Goal: Contribute content: Contribute content

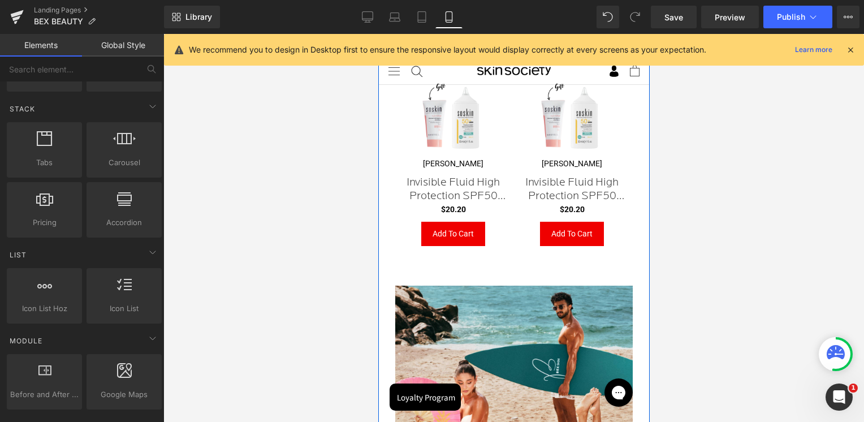
scroll to position [2945, 269]
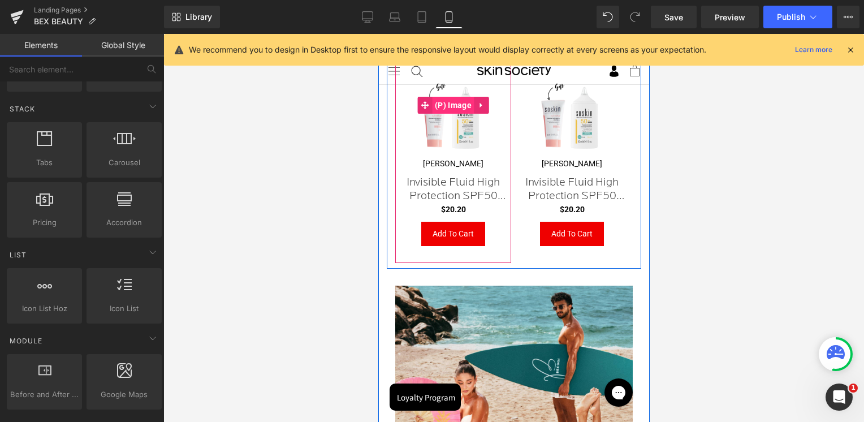
drag, startPoint x: 645, startPoint y: 37, endPoint x: 462, endPoint y: 105, distance: 194.6
click at [462, 105] on span "(P) Image" at bounding box center [452, 105] width 42 height 17
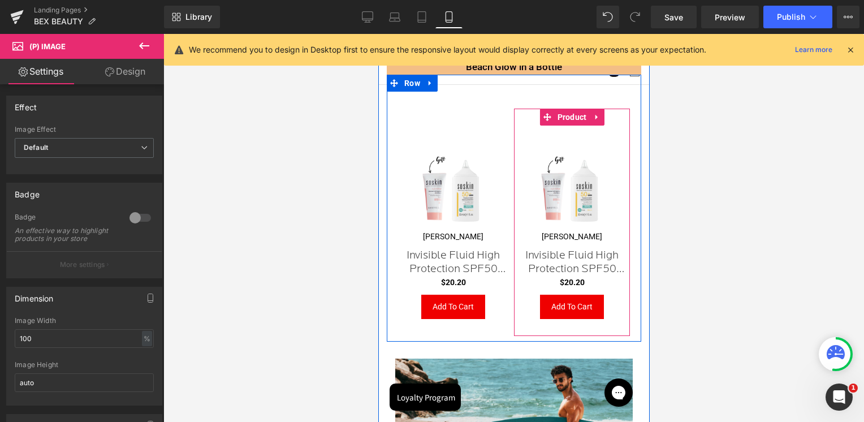
scroll to position [170, 0]
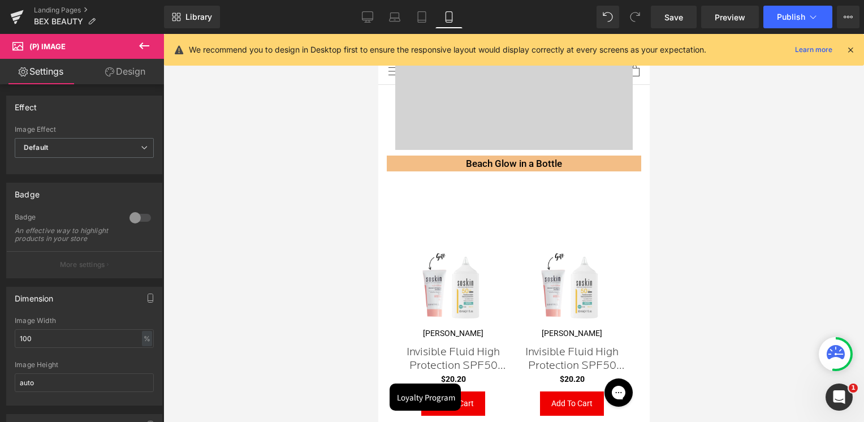
click at [742, 247] on div at bounding box center [513, 228] width 701 height 388
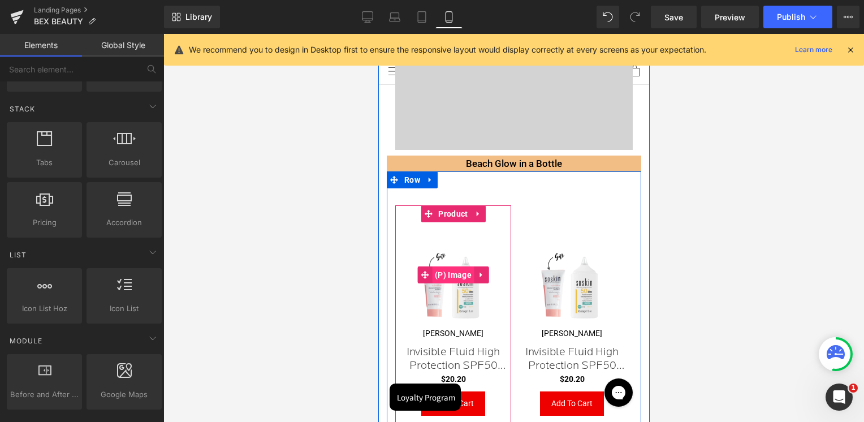
scroll to position [226, 0]
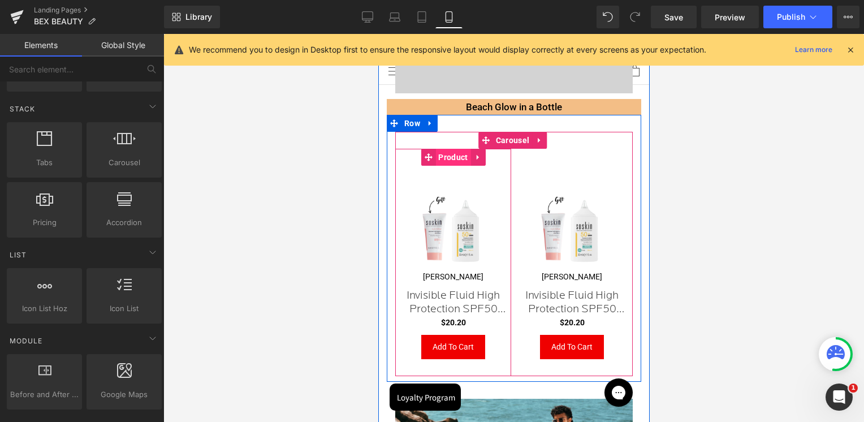
click at [454, 160] on span "Product" at bounding box center [452, 157] width 35 height 17
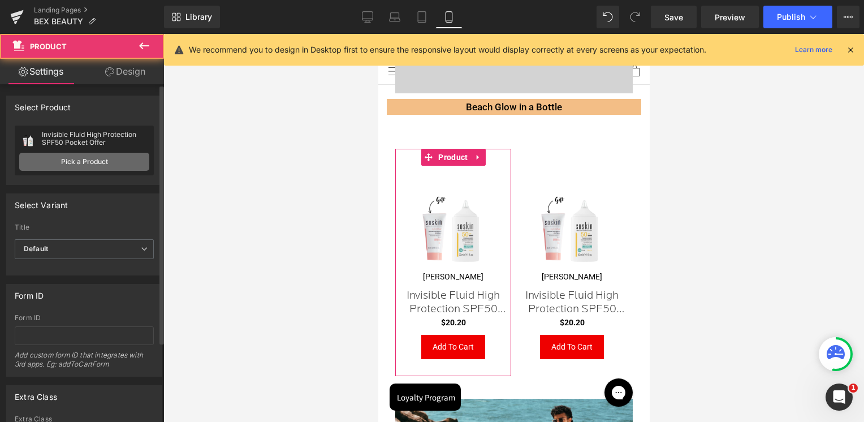
click at [95, 159] on link "Pick a Product" at bounding box center [84, 162] width 130 height 18
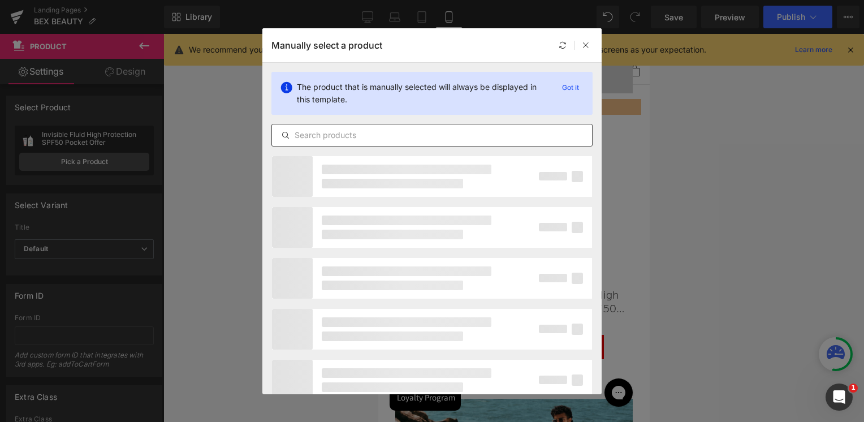
click at [352, 135] on input "text" at bounding box center [432, 135] width 320 height 14
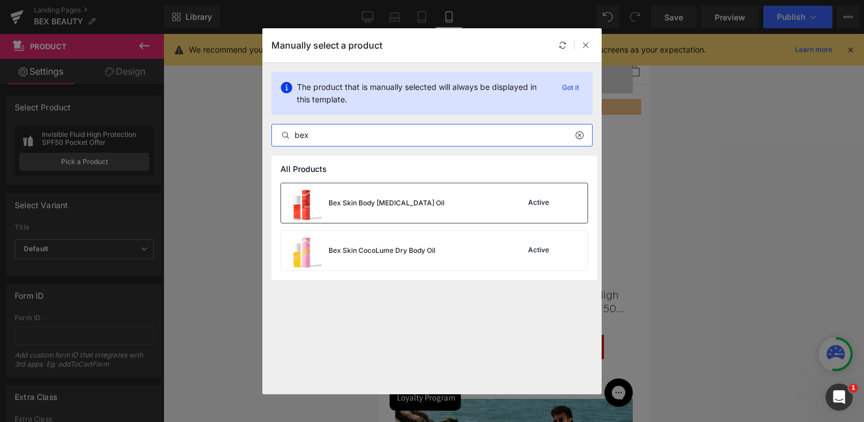
type input "bex"
click at [391, 201] on div "Bex Skin Body [MEDICAL_DATA] Oil" at bounding box center [386, 203] width 116 height 10
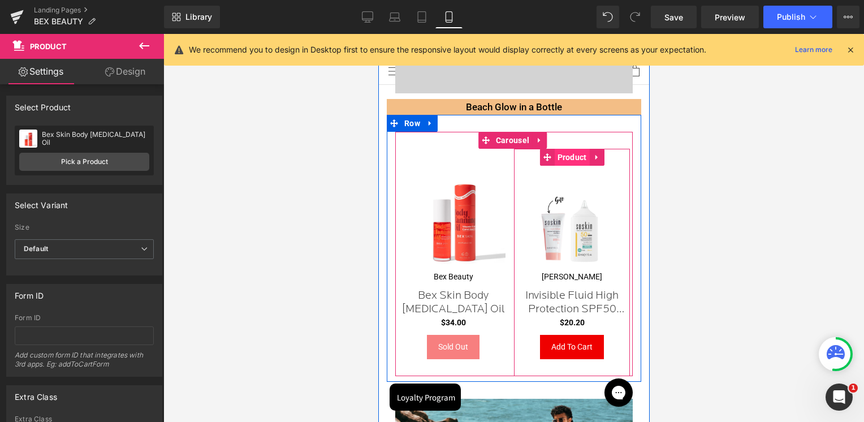
click at [570, 159] on span "Product" at bounding box center [571, 157] width 35 height 17
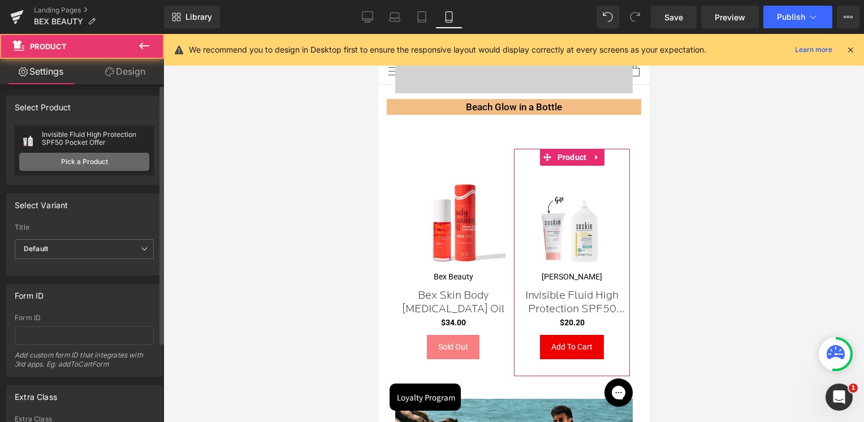
click at [101, 153] on link "Pick a Product" at bounding box center [84, 162] width 130 height 18
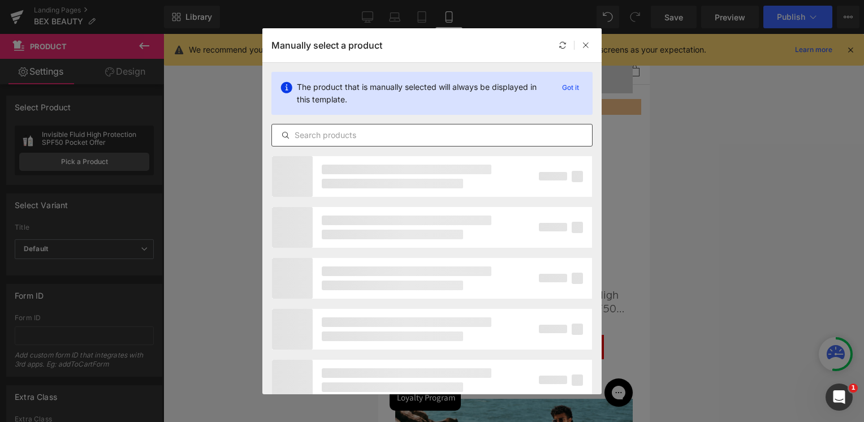
click at [389, 130] on input "text" at bounding box center [432, 135] width 320 height 14
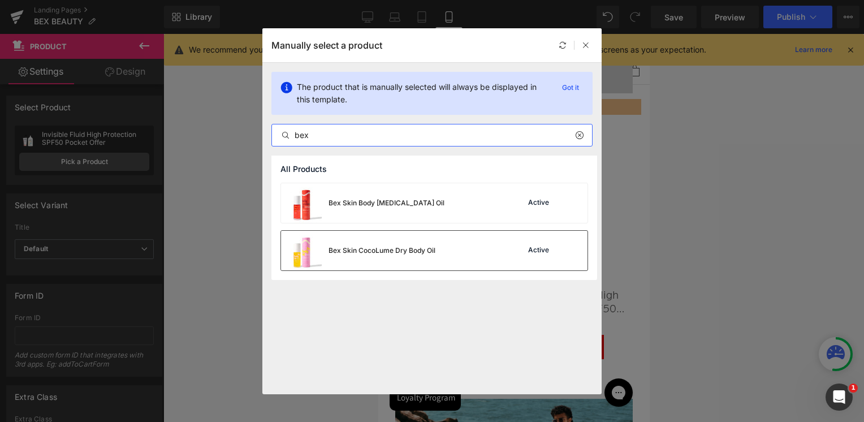
type input "bex"
click at [368, 244] on div "Bex Skin CocoLume Dry Body Oil" at bounding box center [358, 251] width 154 height 40
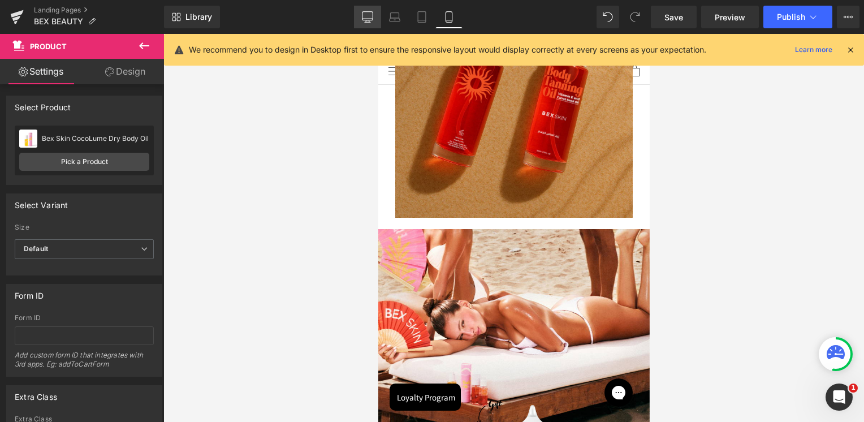
click at [373, 15] on icon at bounding box center [367, 16] width 11 height 11
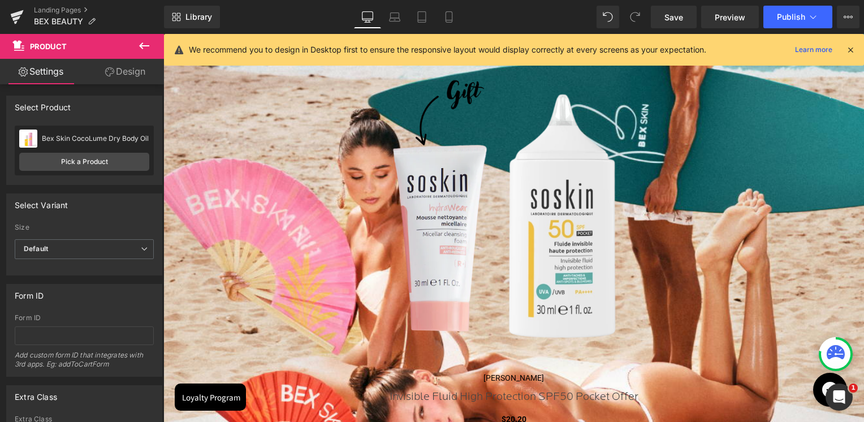
scroll to position [1638, 0]
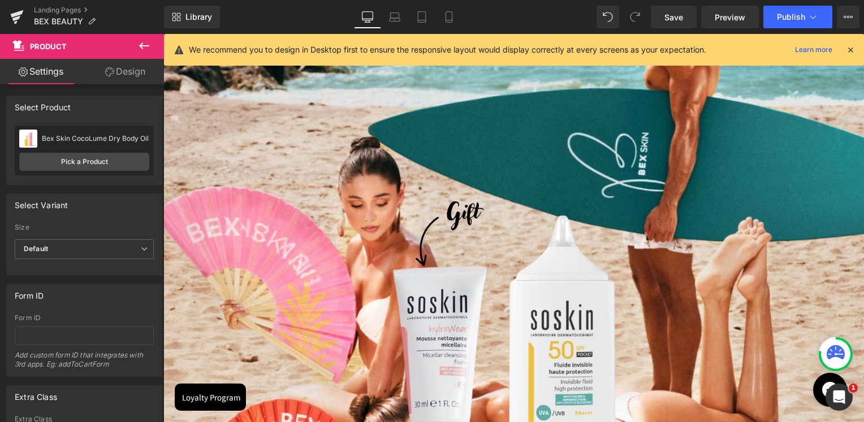
click at [512, 283] on div "Sale Off (P) Image" at bounding box center [513, 285] width 689 height 413
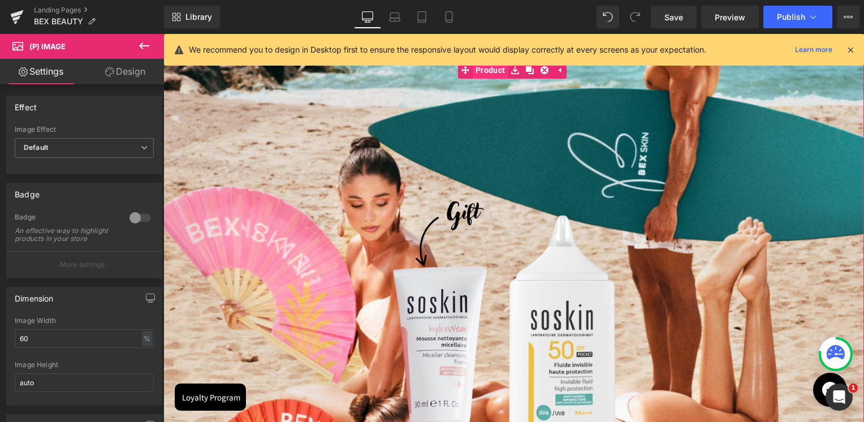
click at [494, 74] on link "Product" at bounding box center [483, 70] width 50 height 17
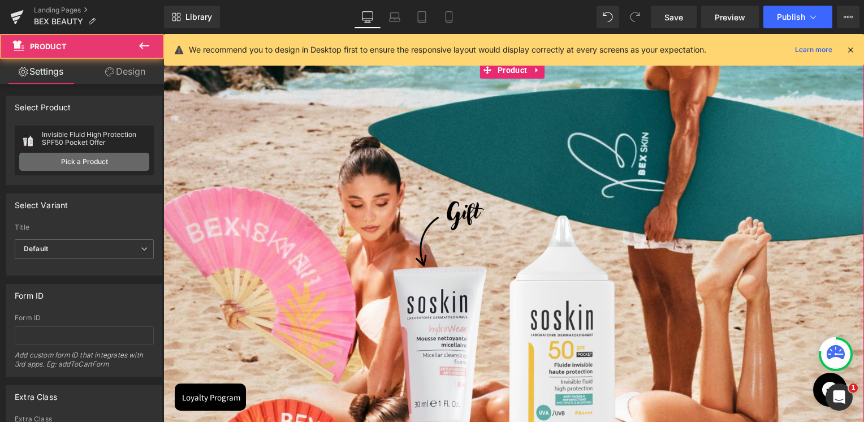
click at [79, 155] on link "Pick a Product" at bounding box center [84, 162] width 130 height 18
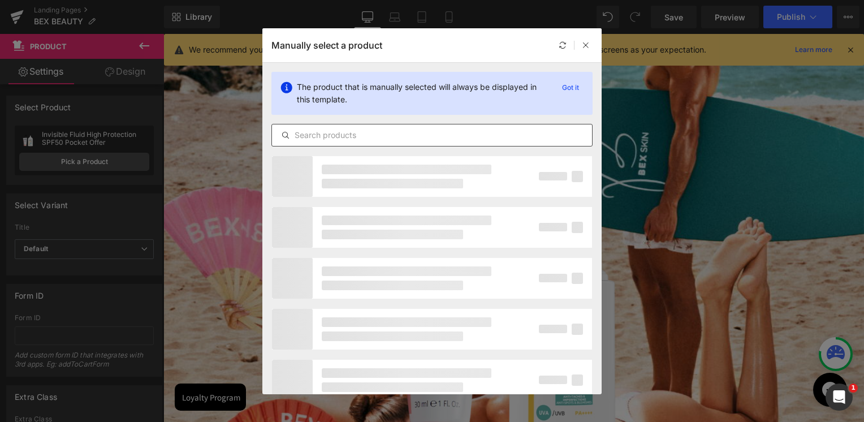
click at [449, 124] on div at bounding box center [431, 135] width 321 height 23
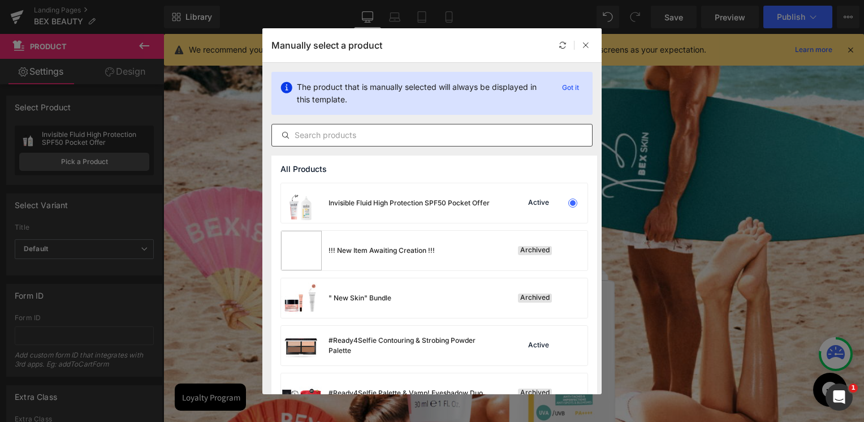
click at [421, 127] on div at bounding box center [431, 135] width 321 height 23
click at [416, 137] on input "text" at bounding box center [432, 135] width 320 height 14
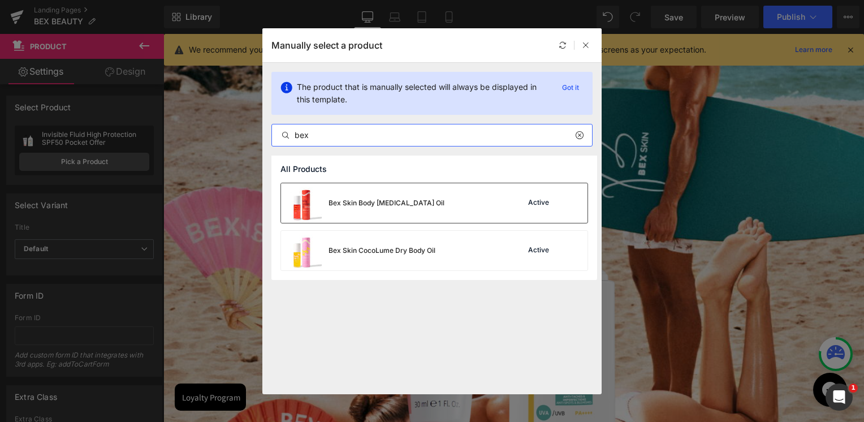
type input "bex"
click at [388, 199] on div "Bex Skin Body [MEDICAL_DATA] Oil" at bounding box center [386, 203] width 116 height 10
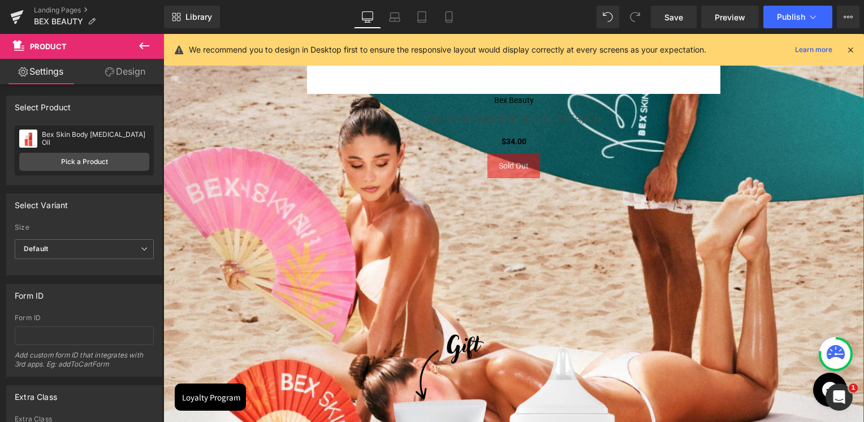
scroll to position [2034, 0]
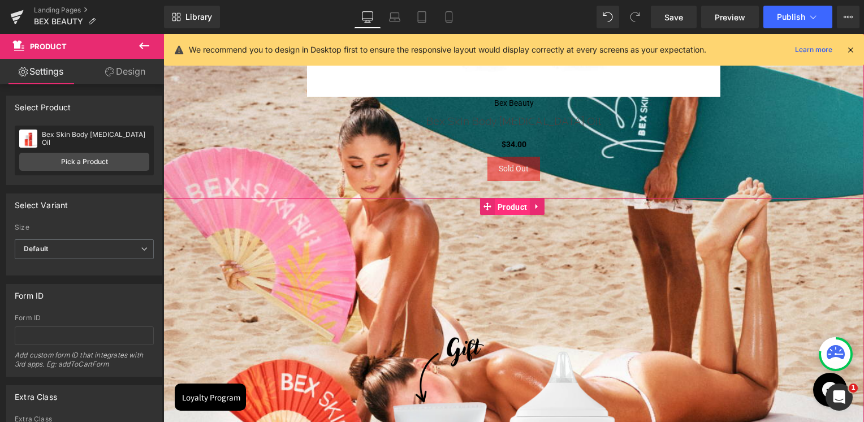
click at [517, 207] on span "Product" at bounding box center [512, 206] width 35 height 17
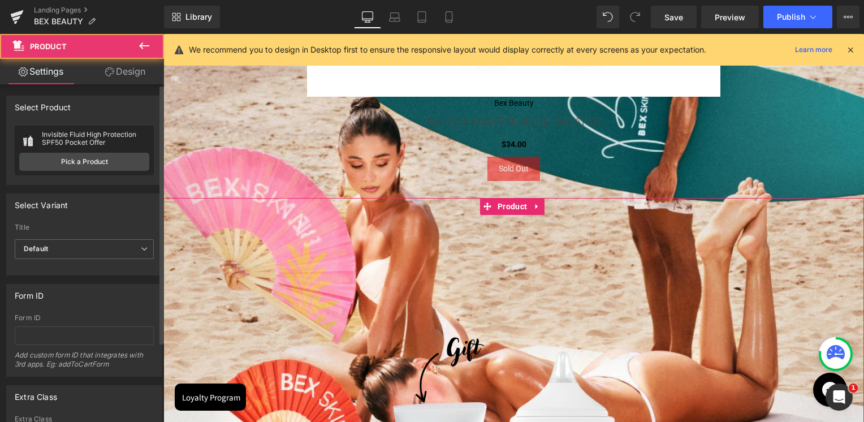
click at [86, 149] on div "Invisible Fluid High Protection SPF50 Pocket Offer Invisible Fluid High Protect…" at bounding box center [84, 151] width 139 height 50
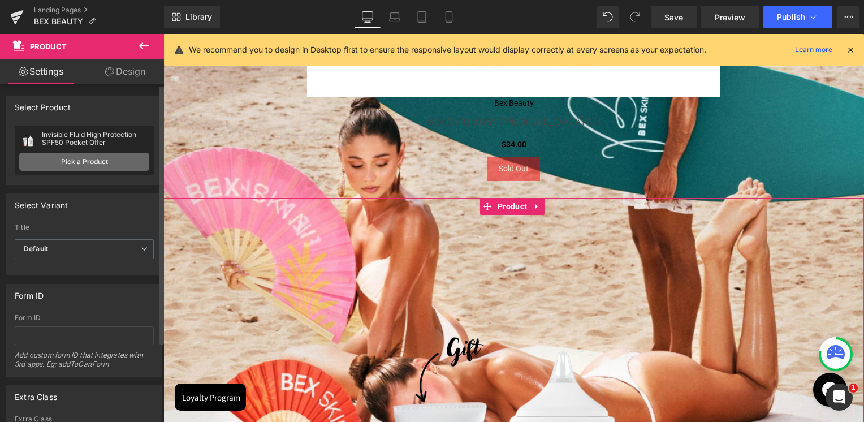
click at [86, 158] on link "Pick a Product" at bounding box center [84, 162] width 130 height 18
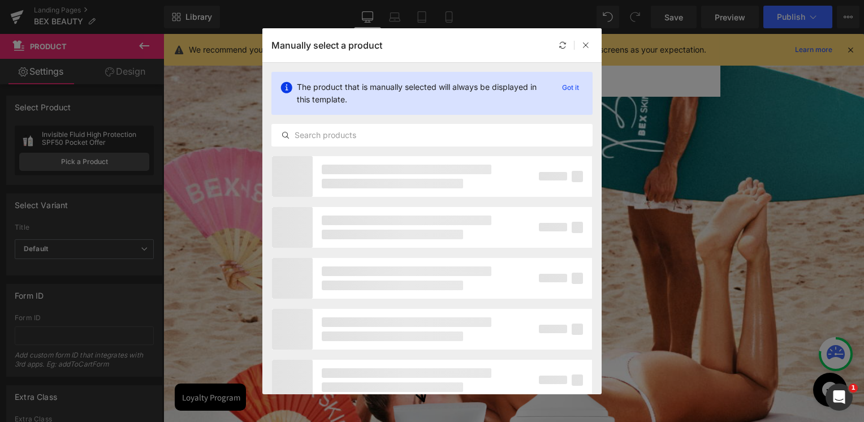
click at [326, 123] on div "The product that is manually selected will always be displayed in this template…" at bounding box center [431, 109] width 339 height 93
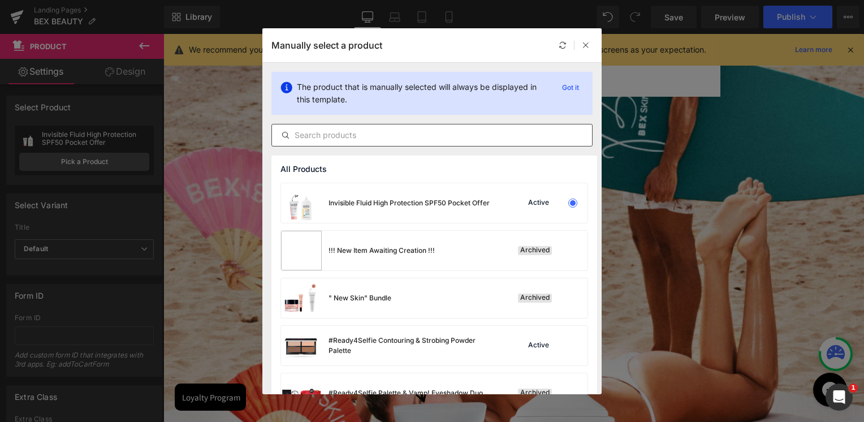
click at [327, 130] on input "text" at bounding box center [432, 135] width 320 height 14
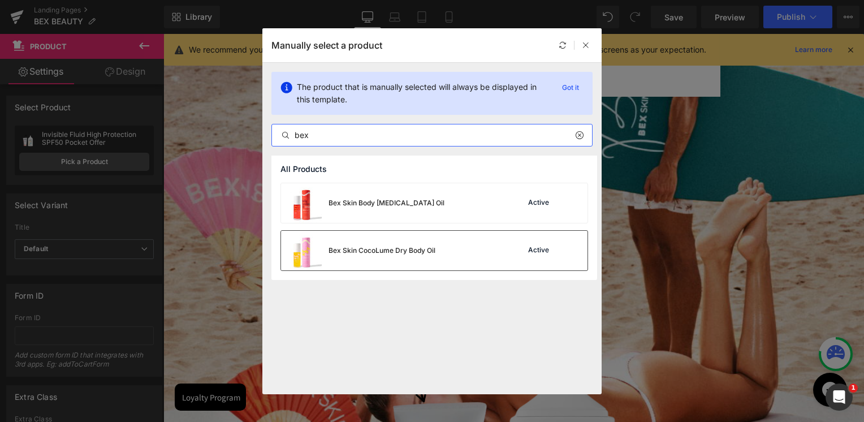
type input "bex"
click at [328, 247] on div "Bex Skin CocoLume Dry Body Oil" at bounding box center [381, 250] width 107 height 10
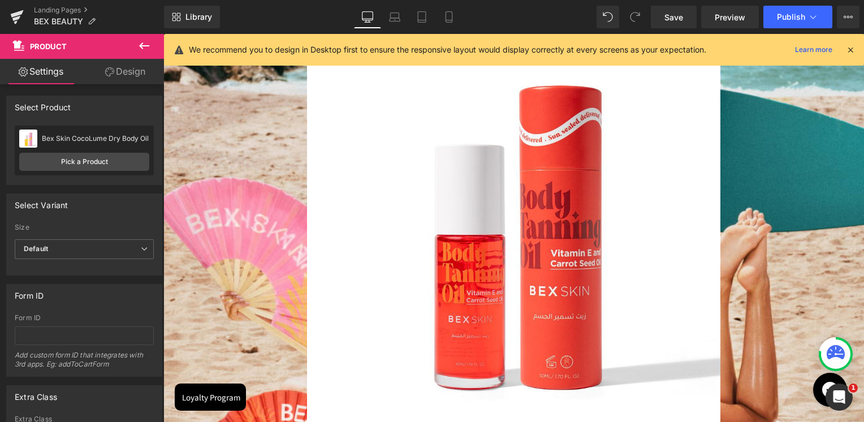
scroll to position [1808, 0]
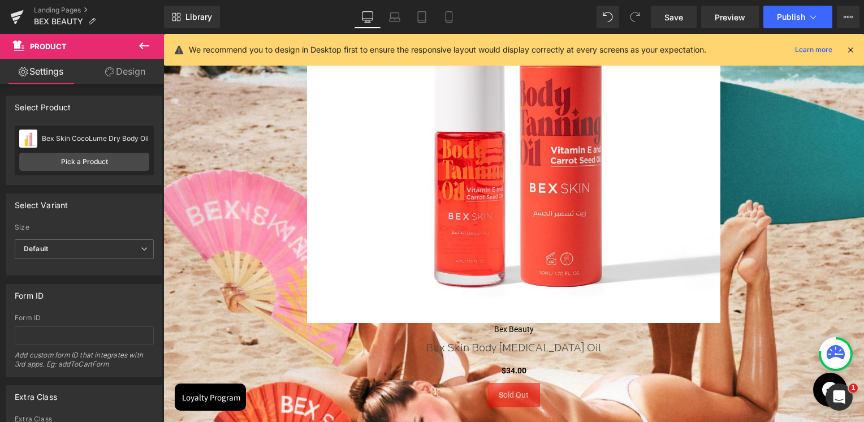
drag, startPoint x: 518, startPoint y: 191, endPoint x: 513, endPoint y: 229, distance: 38.8
click at [518, 191] on img at bounding box center [513, 115] width 413 height 413
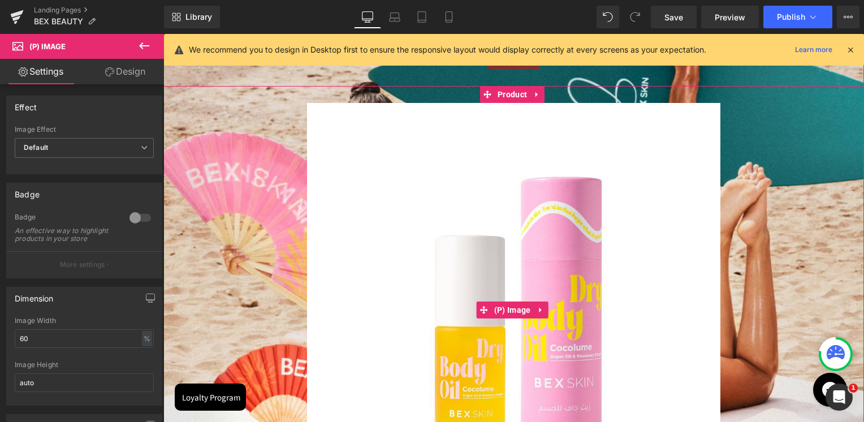
scroll to position [2029, 0]
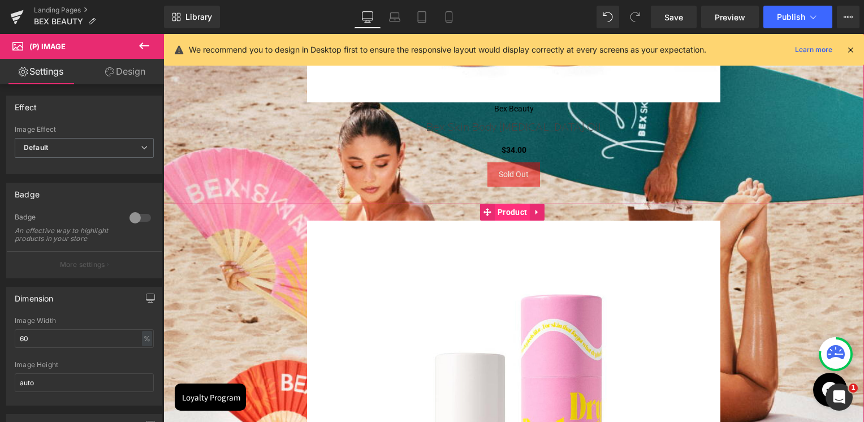
click at [513, 211] on span "Product" at bounding box center [512, 212] width 35 height 17
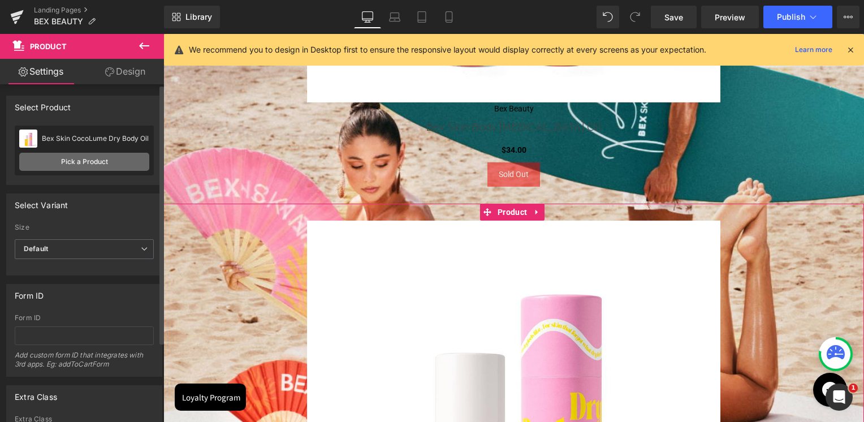
click at [106, 166] on link "Pick a Product" at bounding box center [84, 162] width 130 height 18
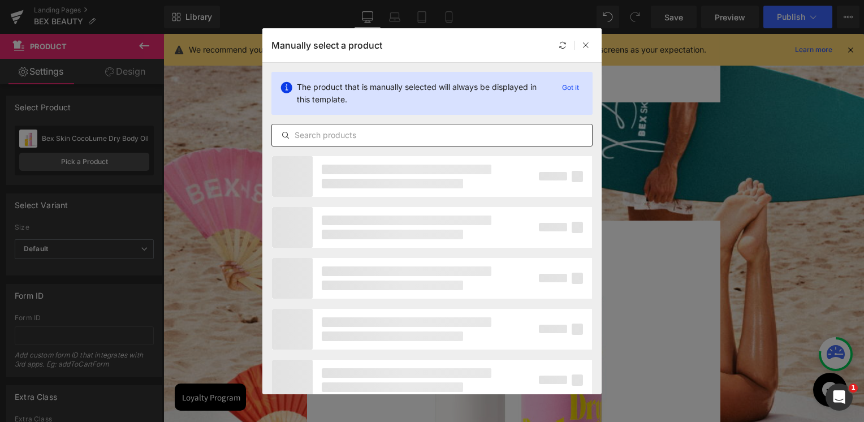
click at [317, 135] on input "text" at bounding box center [432, 135] width 320 height 14
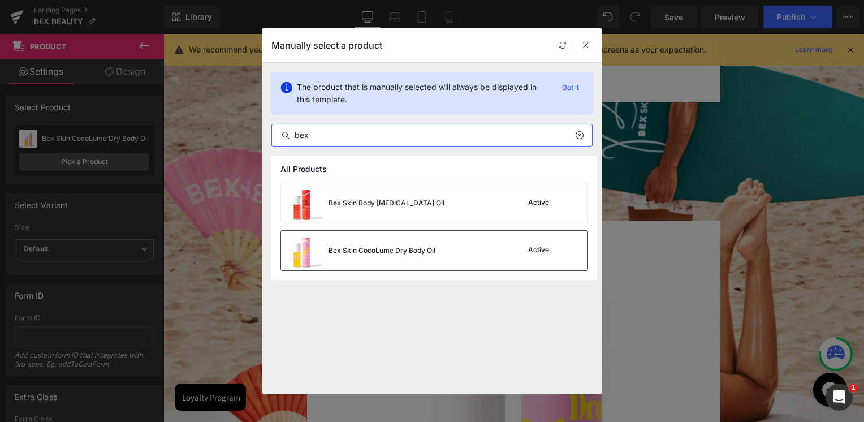
type input "bex"
click at [362, 263] on div "Bex Skin CocoLume Dry Body Oil" at bounding box center [358, 251] width 154 height 40
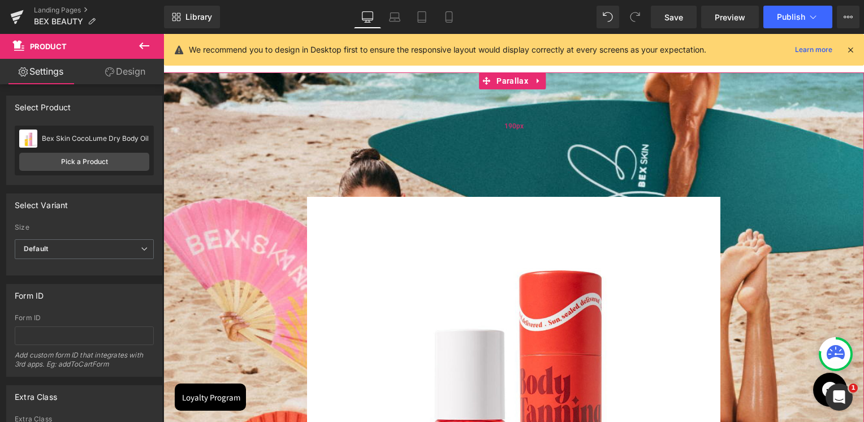
scroll to position [1520, 0]
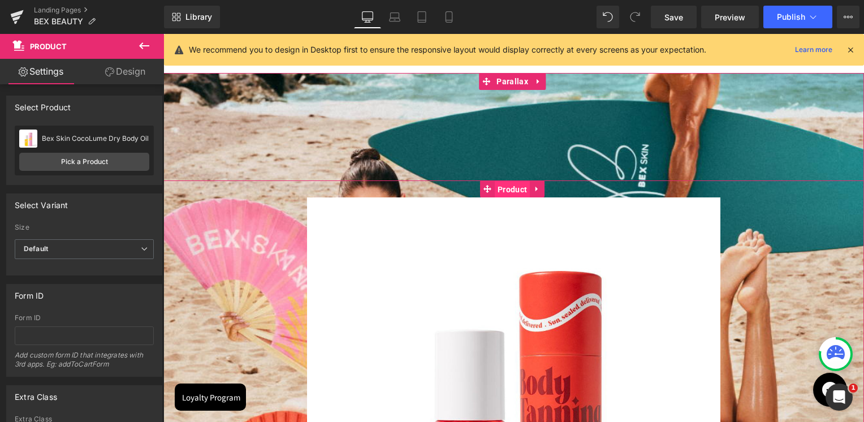
click at [513, 193] on span "Product" at bounding box center [512, 189] width 35 height 17
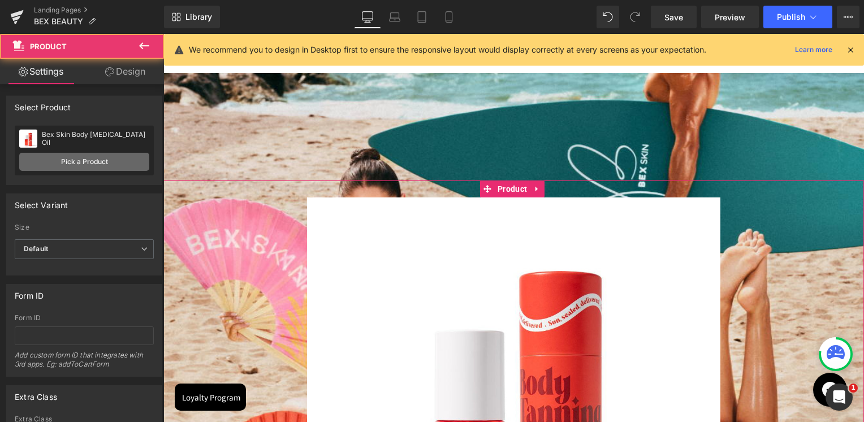
click at [118, 163] on link "Pick a Product" at bounding box center [84, 162] width 130 height 18
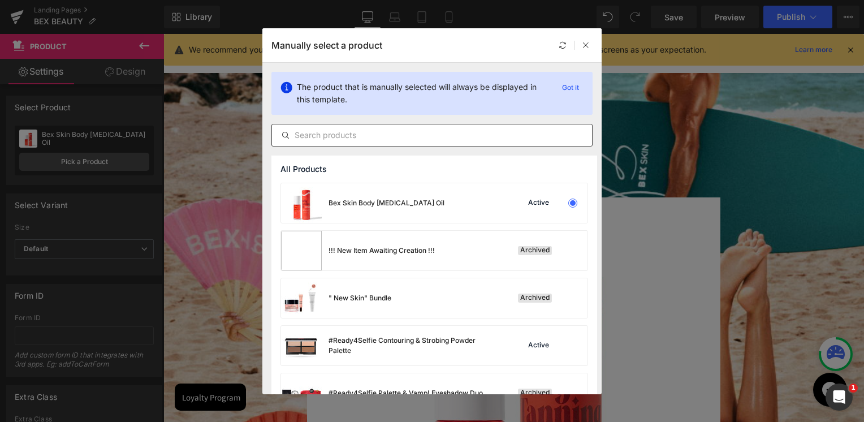
click at [406, 132] on input "text" at bounding box center [432, 135] width 320 height 14
click at [396, 198] on div "Bex Skin Body [MEDICAL_DATA] Oil" at bounding box center [386, 203] width 116 height 10
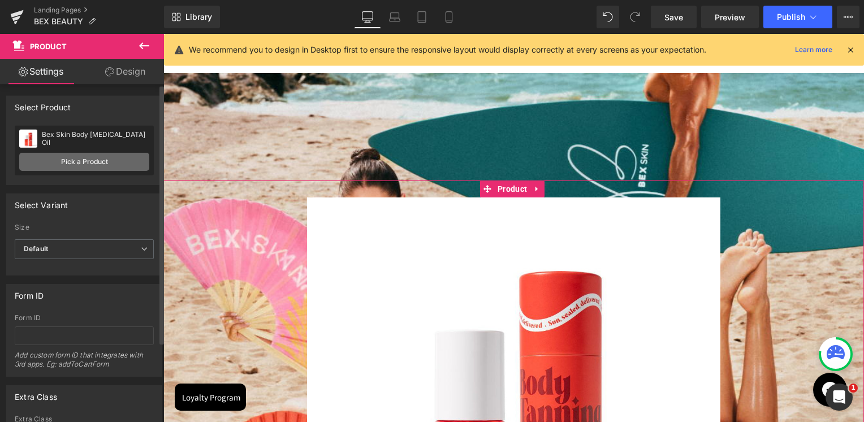
click at [84, 155] on link "Pick a Product" at bounding box center [84, 162] width 130 height 18
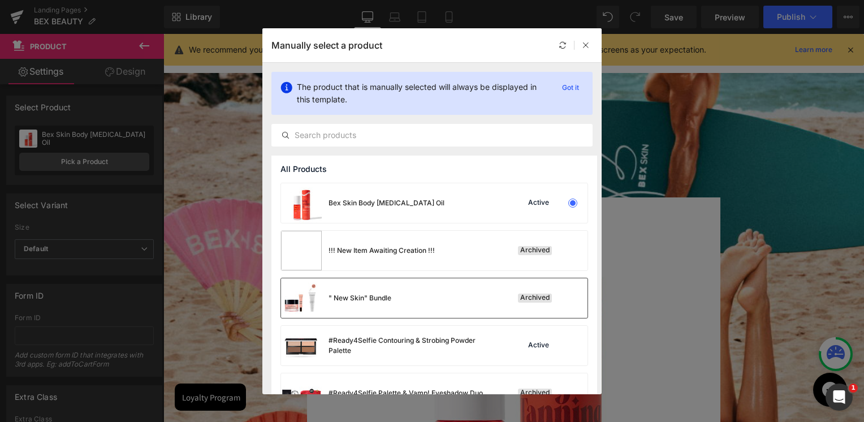
click at [370, 289] on div "" New Skin" Bundle" at bounding box center [336, 298] width 110 height 40
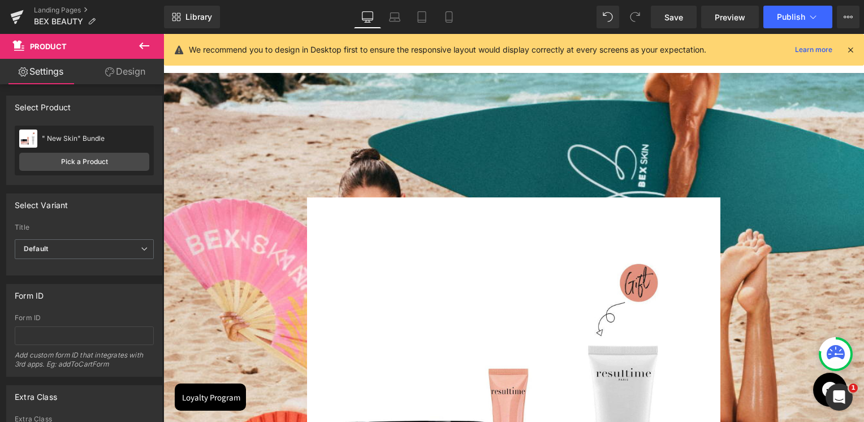
scroll to position [5, 5]
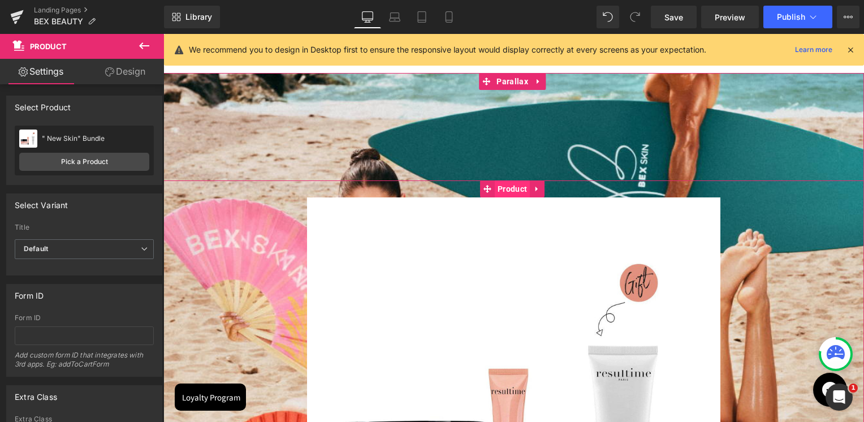
click at [512, 194] on span "Product" at bounding box center [512, 188] width 35 height 17
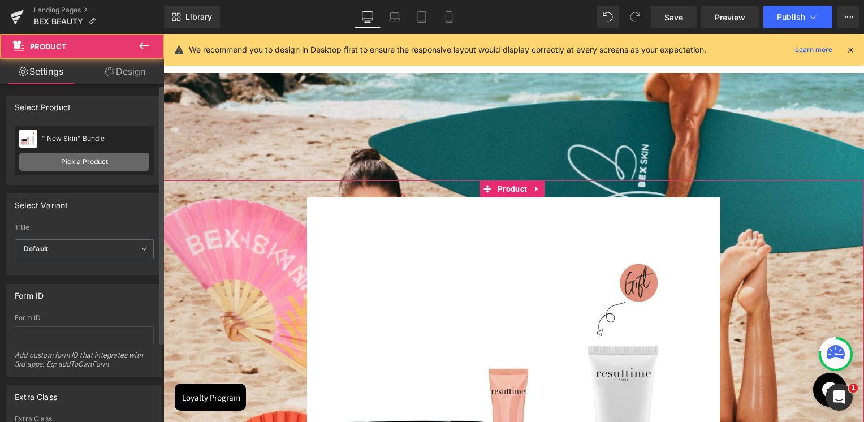
click at [70, 161] on link "Pick a Product" at bounding box center [84, 162] width 130 height 18
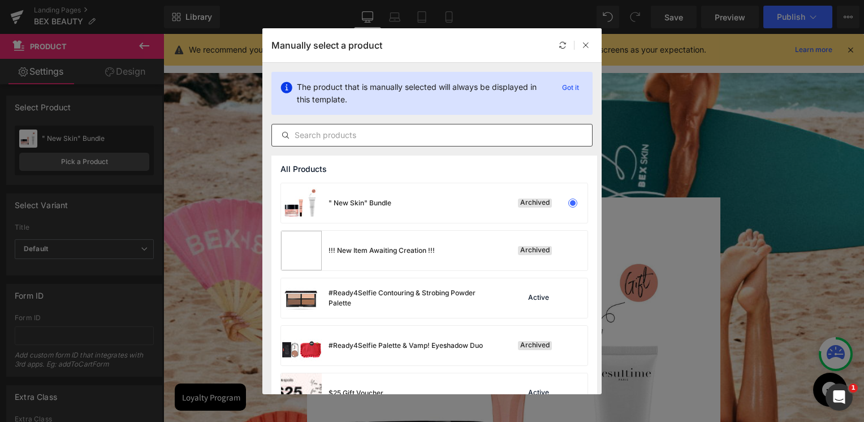
click at [391, 138] on input "text" at bounding box center [432, 135] width 320 height 14
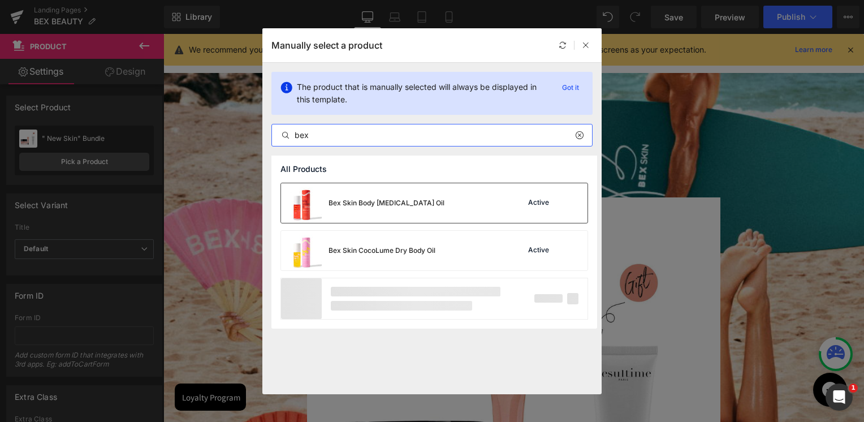
type input "bex"
drag, startPoint x: 185, startPoint y: 166, endPoint x: 349, endPoint y: 200, distance: 166.9
click at [349, 200] on div "Bex Skin Body [MEDICAL_DATA] Oil" at bounding box center [386, 203] width 116 height 10
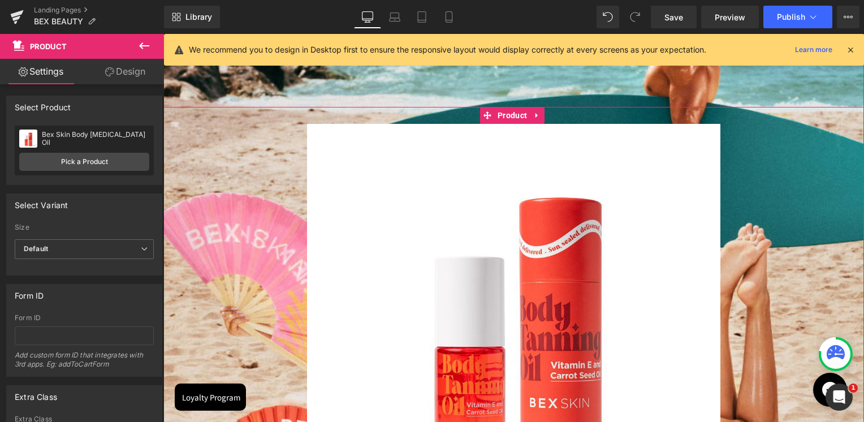
scroll to position [1576, 0]
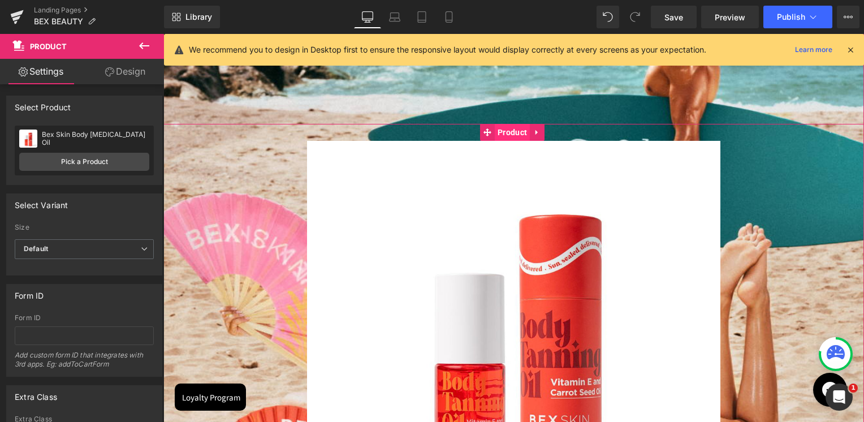
click at [511, 137] on span "Product" at bounding box center [512, 132] width 35 height 17
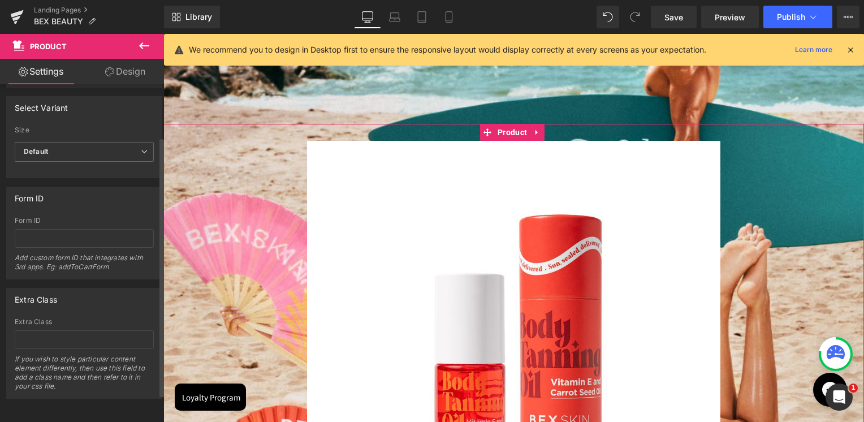
scroll to position [0, 0]
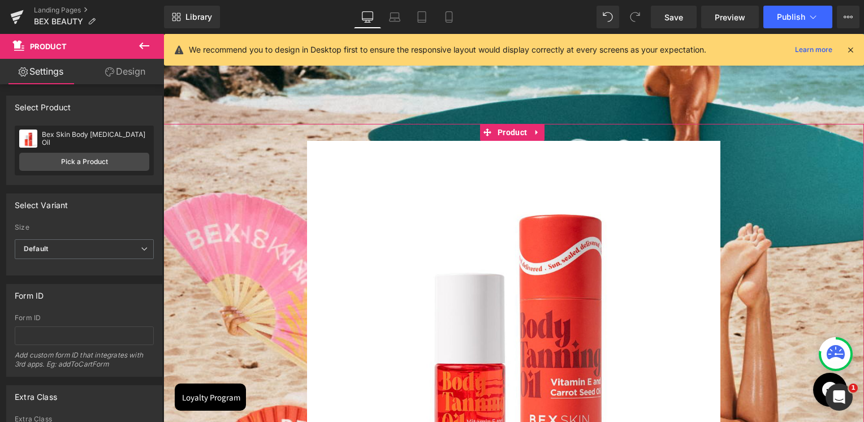
click at [106, 68] on icon at bounding box center [109, 71] width 9 height 9
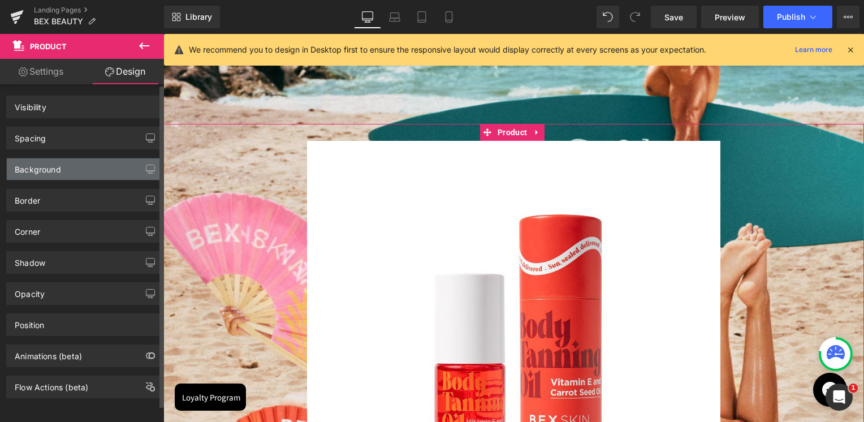
click at [53, 169] on div "Background" at bounding box center [38, 166] width 46 height 16
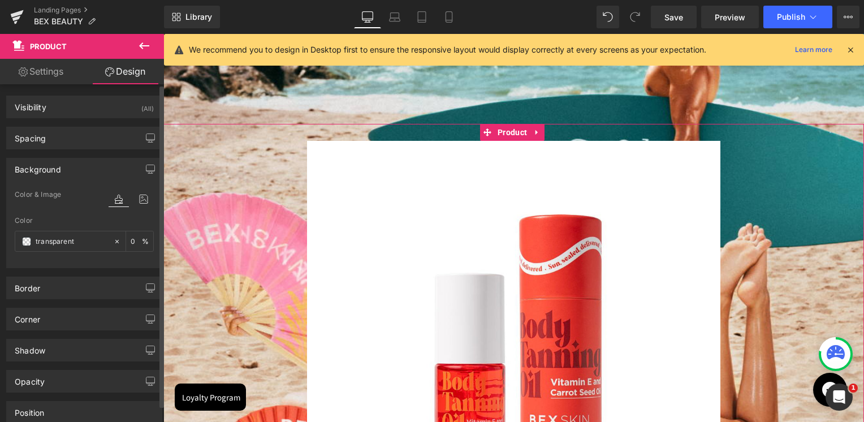
click at [62, 165] on div "Background" at bounding box center [84, 168] width 155 height 21
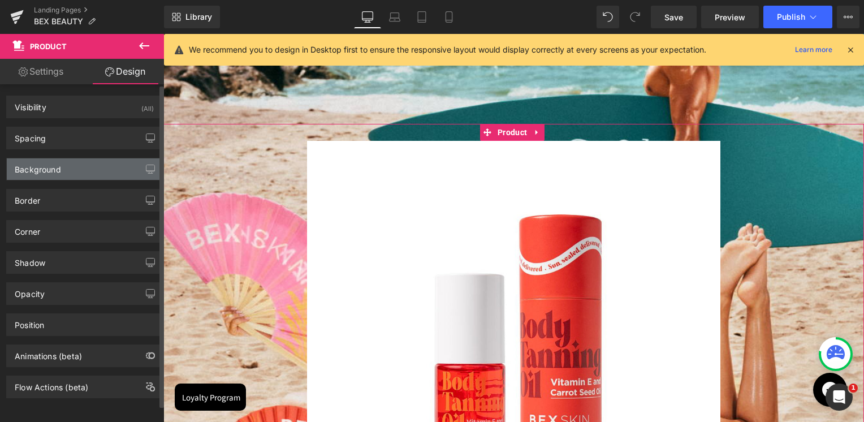
click at [62, 165] on div "Background" at bounding box center [84, 168] width 155 height 21
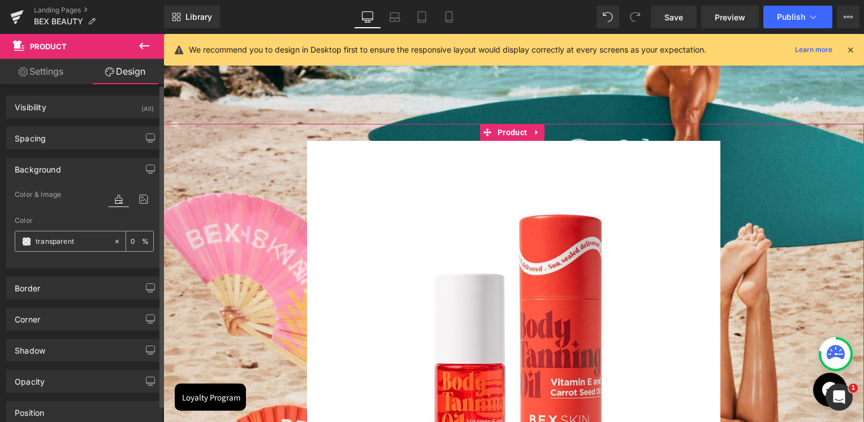
click at [27, 241] on span at bounding box center [26, 241] width 9 height 9
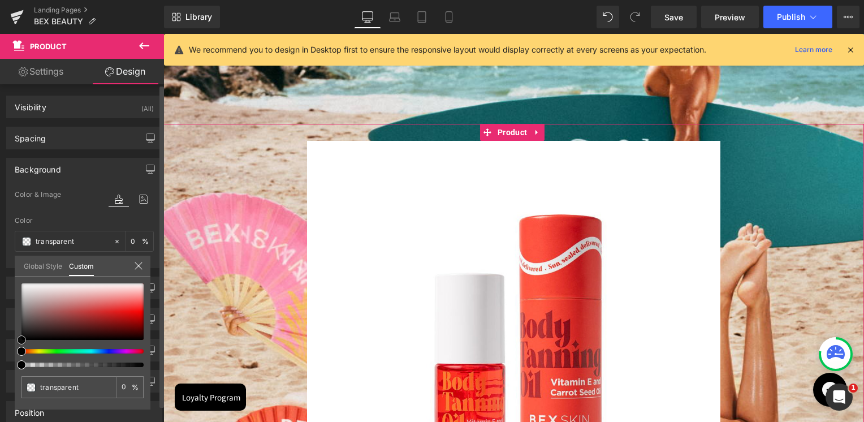
type input "#d0cdcd"
type input "100"
type input "#d0cdcd"
type input "100"
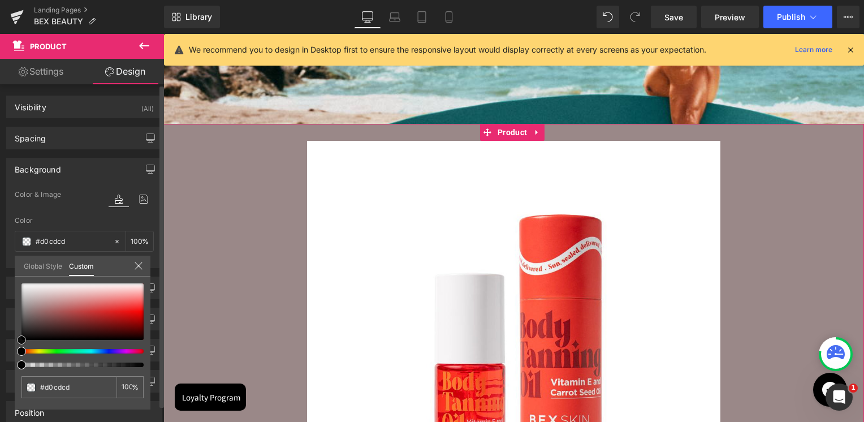
type input "#9a8888"
type input "#734e4e"
type input "#5b2929"
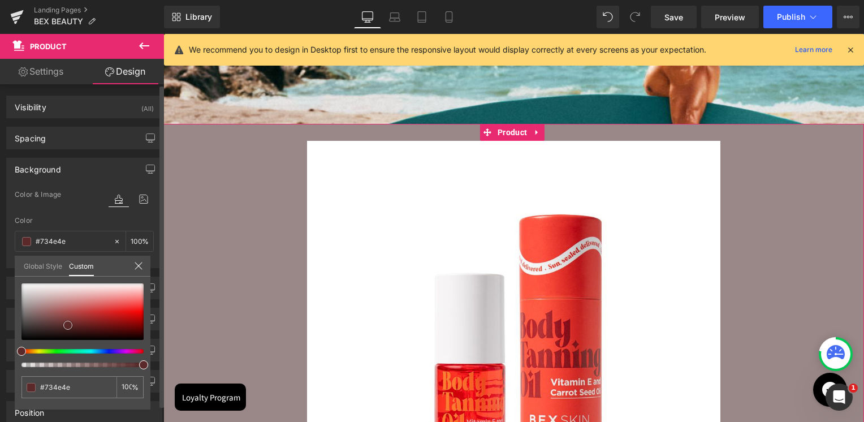
type input "#5b2929"
type input "#5d1818"
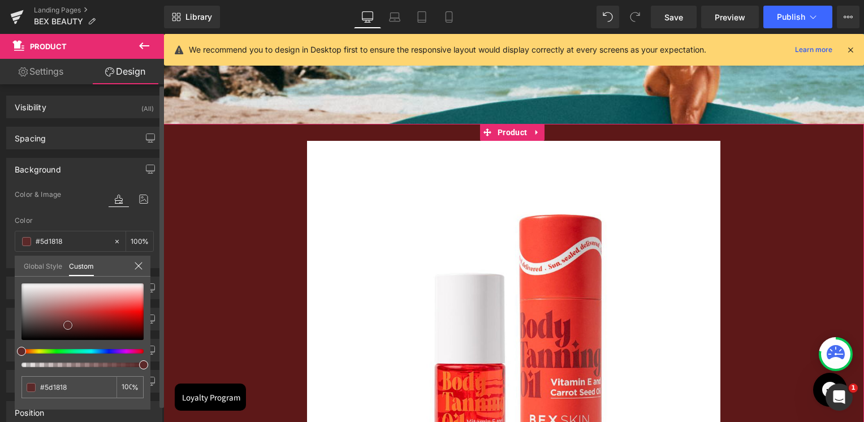
type input "#601515"
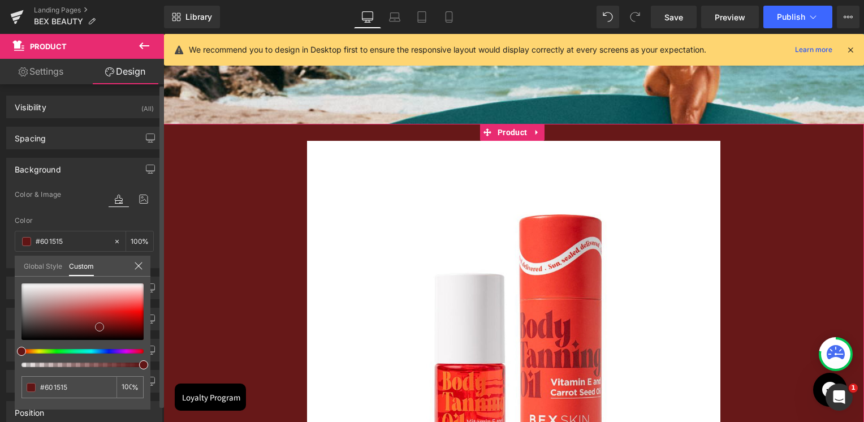
type input "#671818"
type input "#b38383"
type input "#ddd3d3"
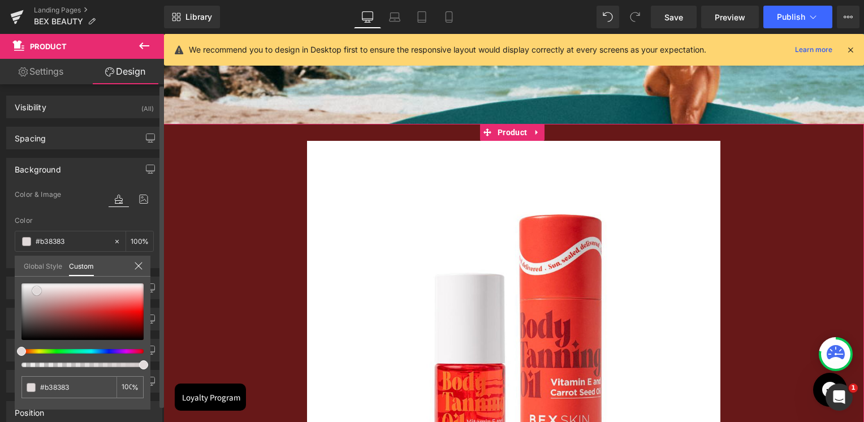
type input "#ddd3d3"
type input "#ffffff"
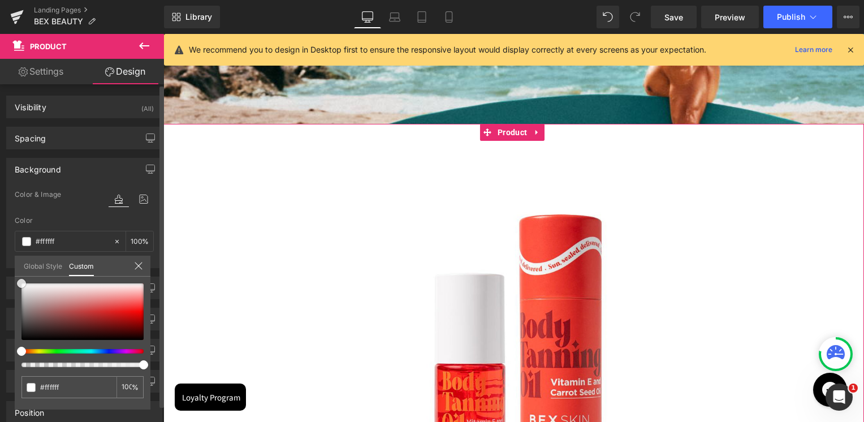
drag, startPoint x: 32, startPoint y: 308, endPoint x: 16, endPoint y: 265, distance: 45.5
click at [16, 265] on div "Global Style Custom Setup Global Style #ffffff 100 %" at bounding box center [83, 273] width 136 height 34
click at [137, 267] on icon at bounding box center [138, 265] width 9 height 9
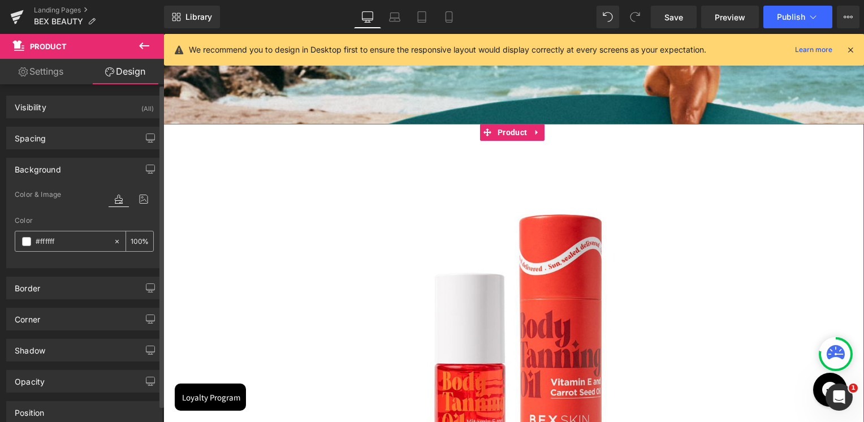
click at [113, 241] on icon at bounding box center [117, 241] width 8 height 8
type input "none"
type input "0"
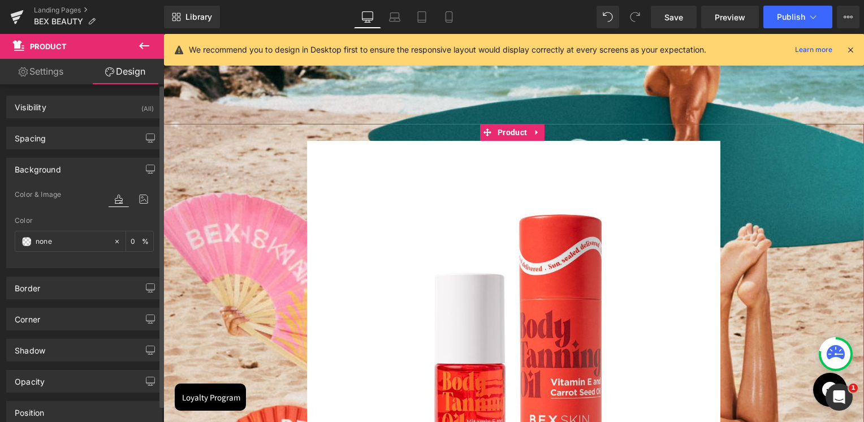
click at [102, 220] on div "Color" at bounding box center [84, 221] width 139 height 8
click at [137, 199] on icon at bounding box center [143, 199] width 20 height 15
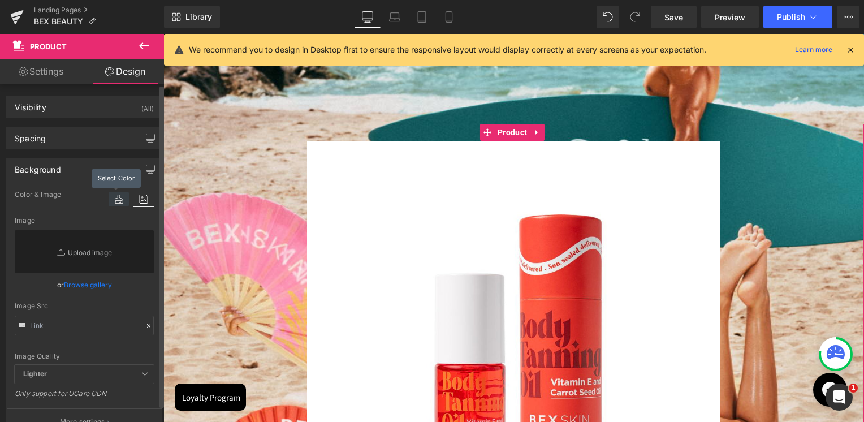
click at [118, 201] on icon at bounding box center [119, 199] width 20 height 15
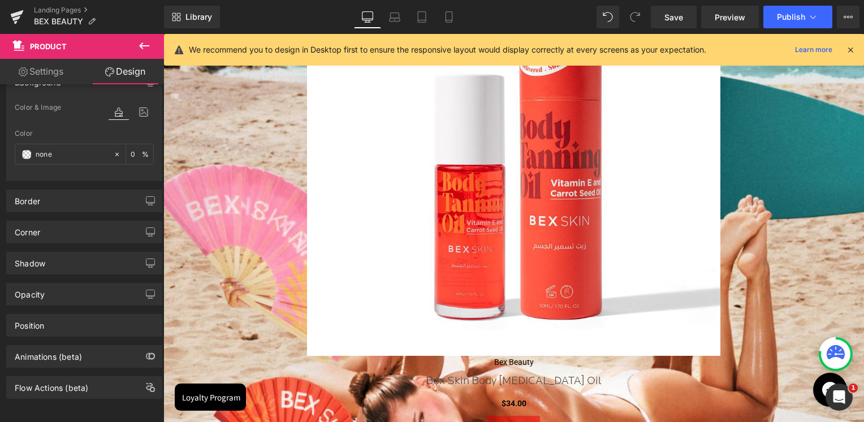
scroll to position [1689, 0]
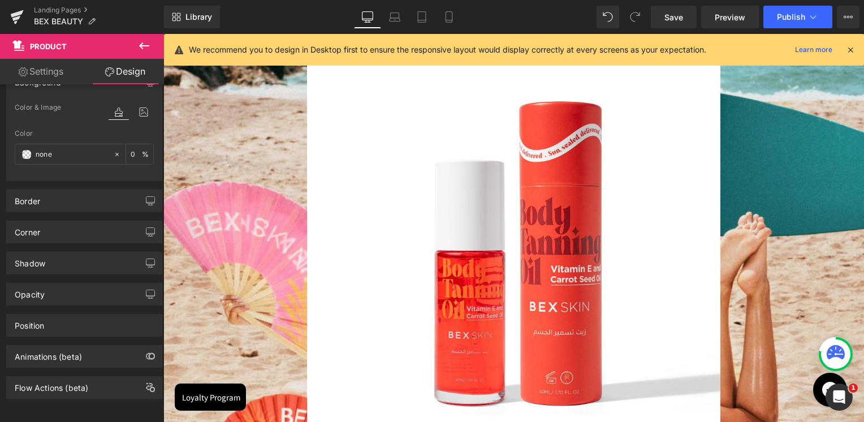
click at [503, 219] on img at bounding box center [513, 234] width 413 height 413
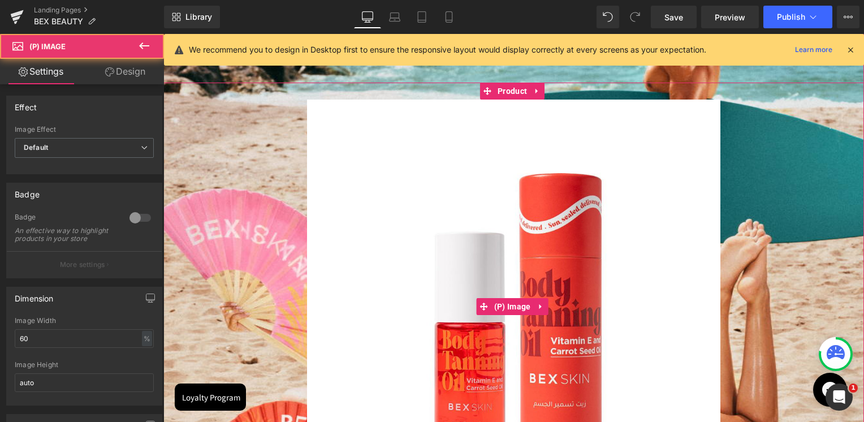
scroll to position [1576, 0]
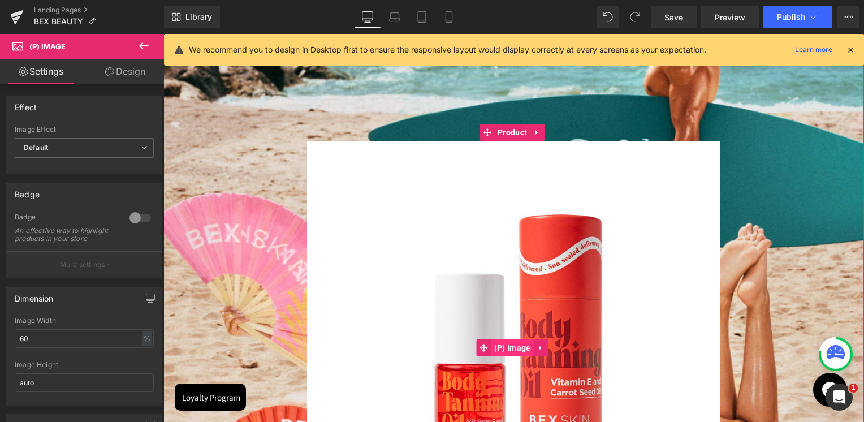
click at [517, 343] on span "(P) Image" at bounding box center [512, 347] width 42 height 17
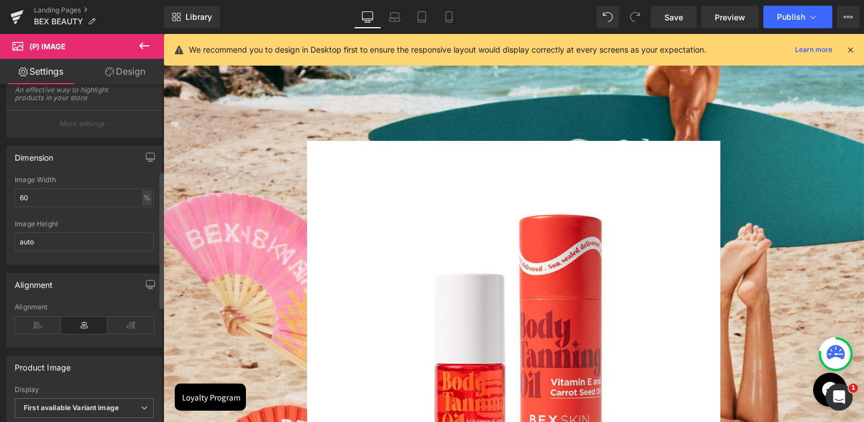
scroll to position [226, 0]
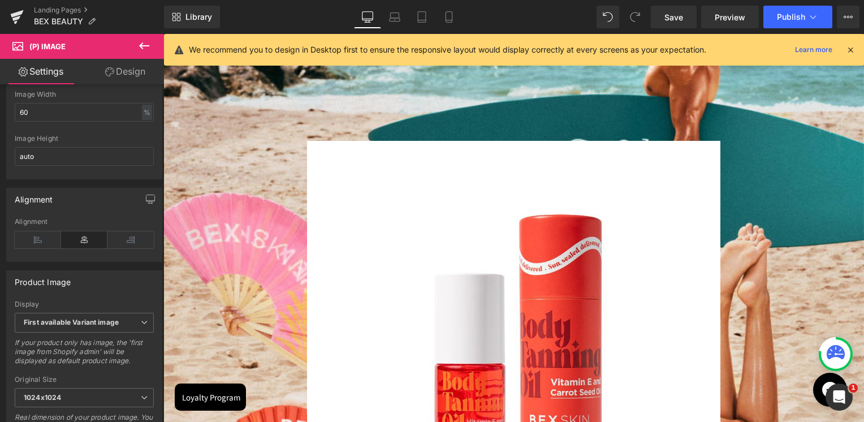
click at [118, 76] on link "Design" at bounding box center [125, 71] width 82 height 25
click at [0, 0] on div "Visibility" at bounding box center [0, 0] width 0 height 0
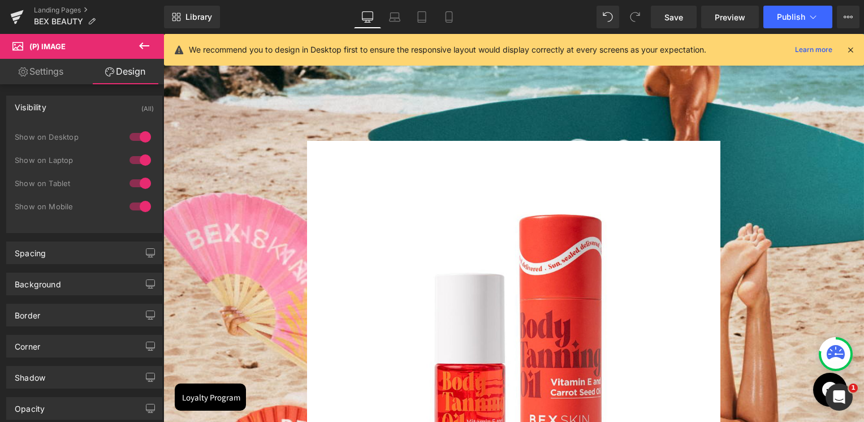
click at [60, 71] on link "Settings" at bounding box center [41, 71] width 82 height 25
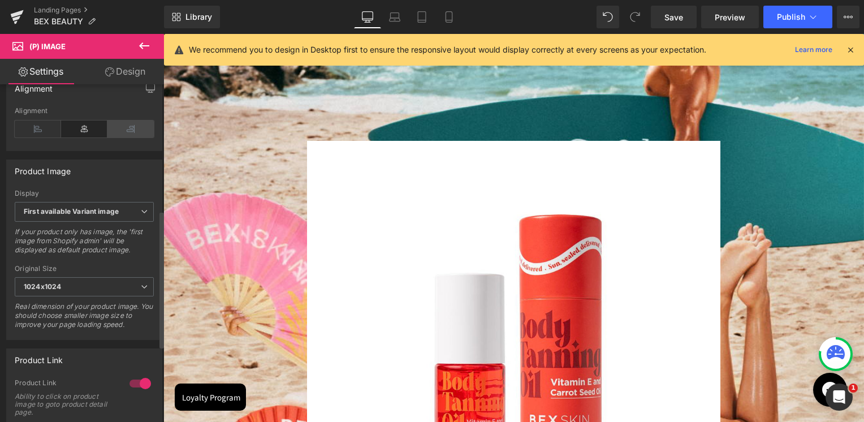
scroll to position [339, 0]
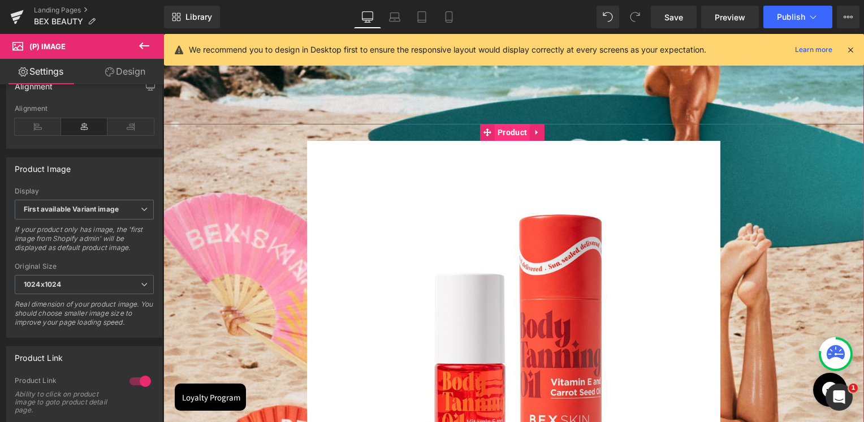
click at [510, 137] on span "Product" at bounding box center [512, 132] width 35 height 17
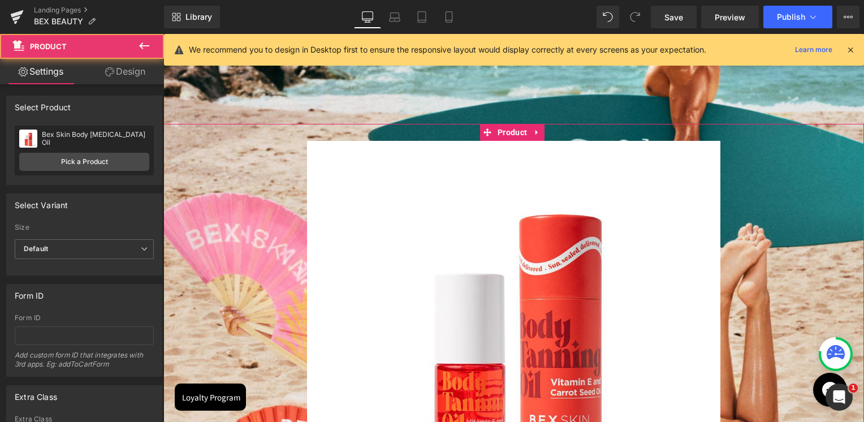
click at [128, 71] on link "Design" at bounding box center [125, 71] width 82 height 25
click at [0, 0] on div "Background" at bounding box center [0, 0] width 0 height 0
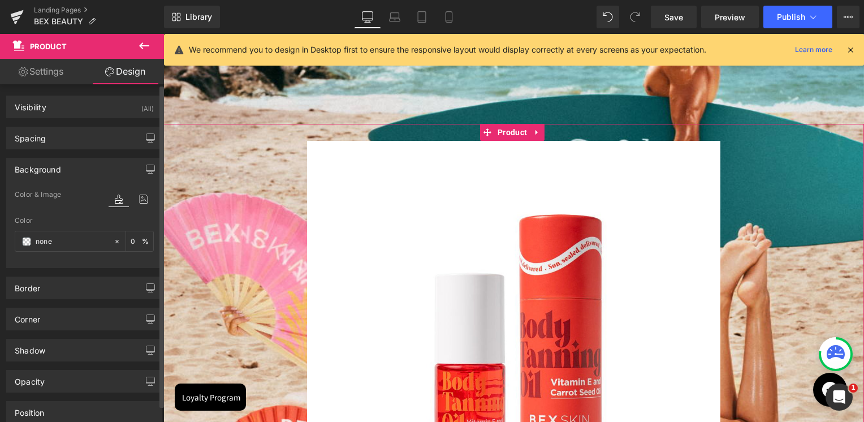
type input "none"
type input "0"
click at [58, 161] on div "Background" at bounding box center [38, 166] width 46 height 16
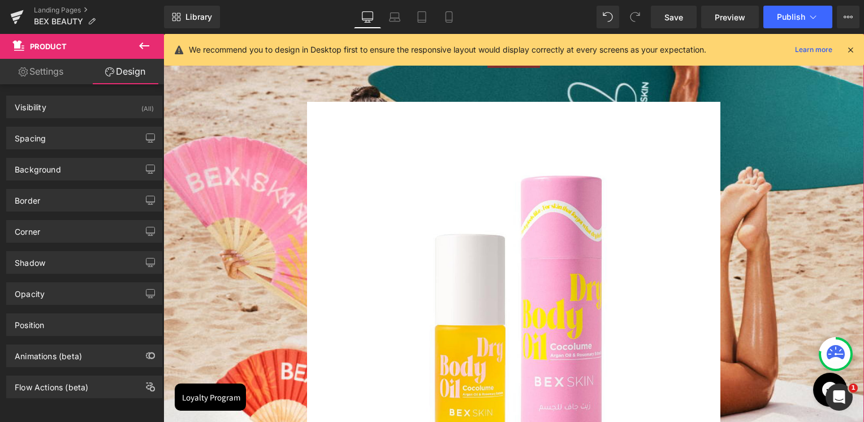
scroll to position [2142, 0]
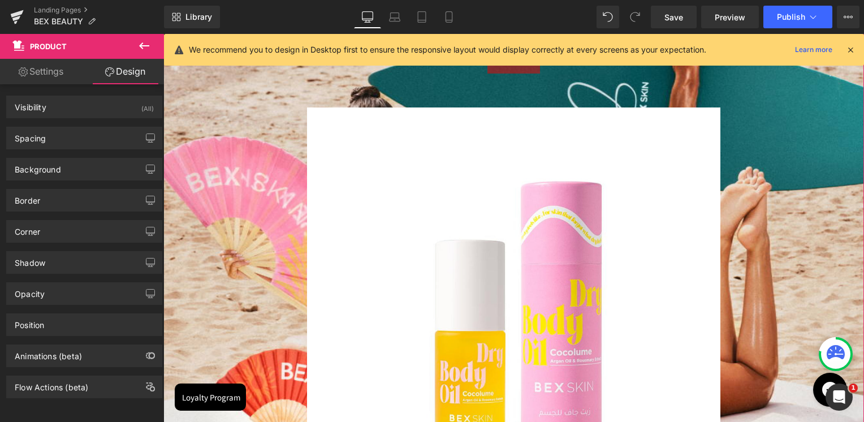
click at [506, 259] on img at bounding box center [513, 313] width 413 height 413
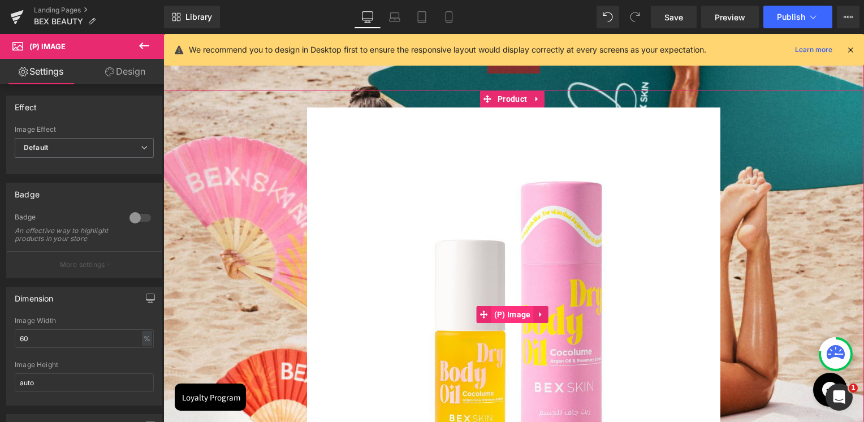
click at [516, 311] on span "(P) Image" at bounding box center [512, 314] width 42 height 17
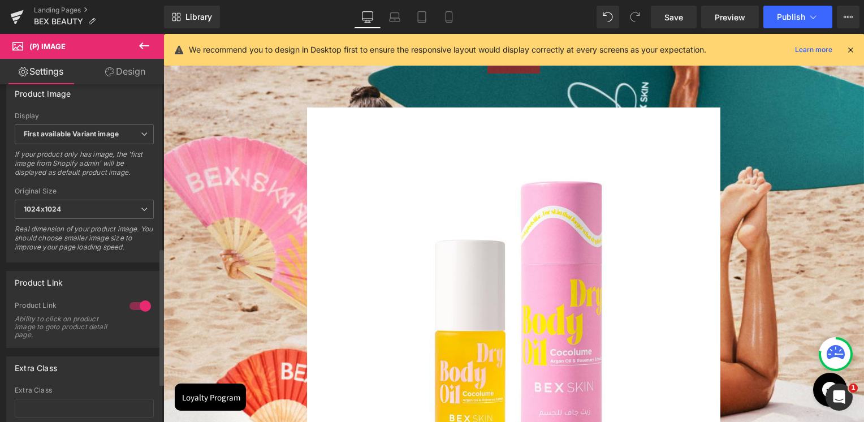
scroll to position [396, 0]
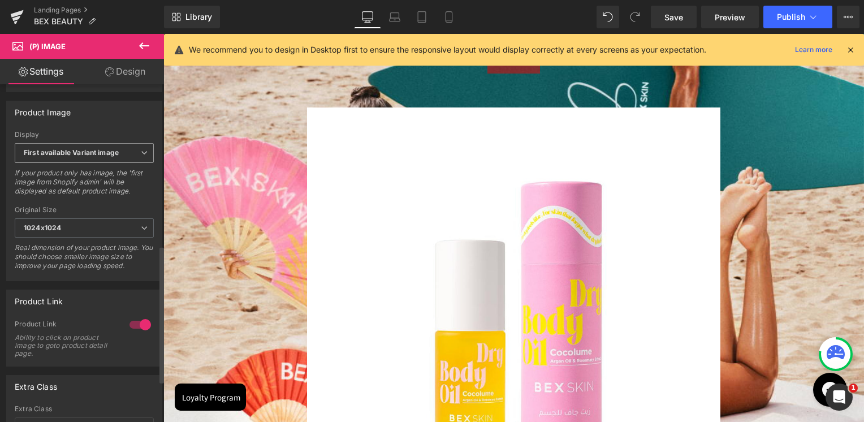
click at [67, 163] on span "First available Variant image" at bounding box center [84, 153] width 139 height 20
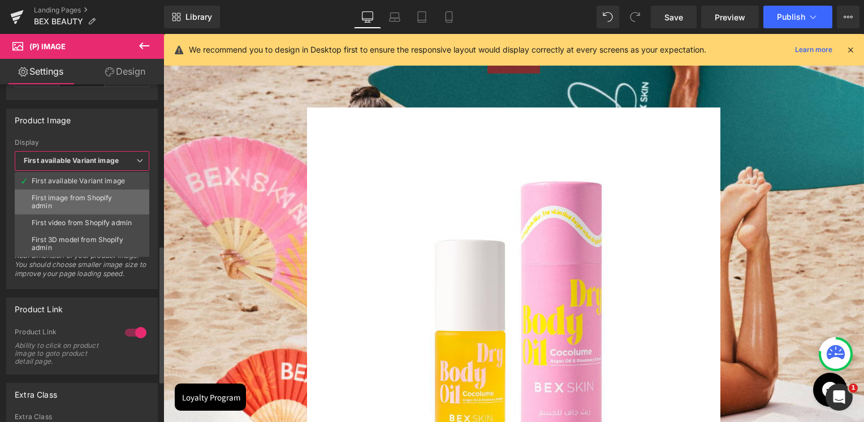
click at [70, 194] on div "First image from Shopify admin" at bounding box center [82, 202] width 101 height 16
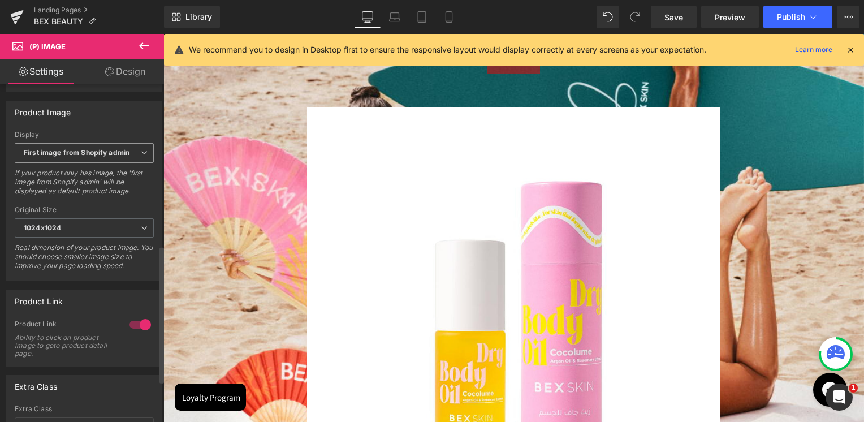
click at [73, 157] on b "First image from Shopify admin" at bounding box center [77, 152] width 106 height 8
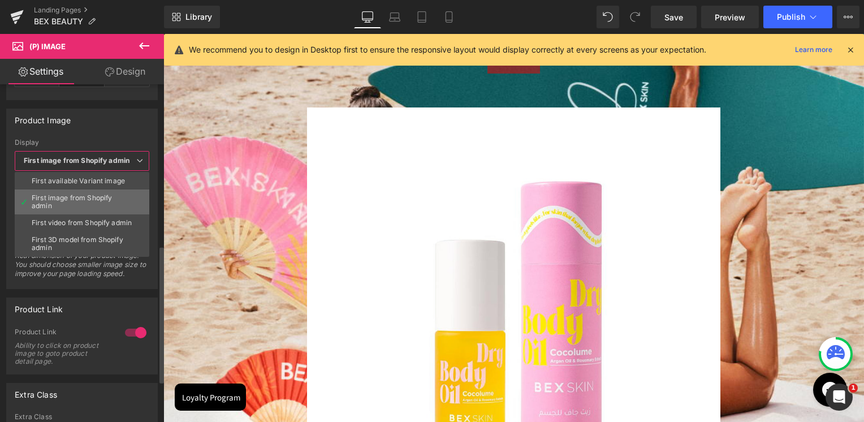
click at [65, 189] on li "First image from Shopify admin" at bounding box center [82, 201] width 135 height 25
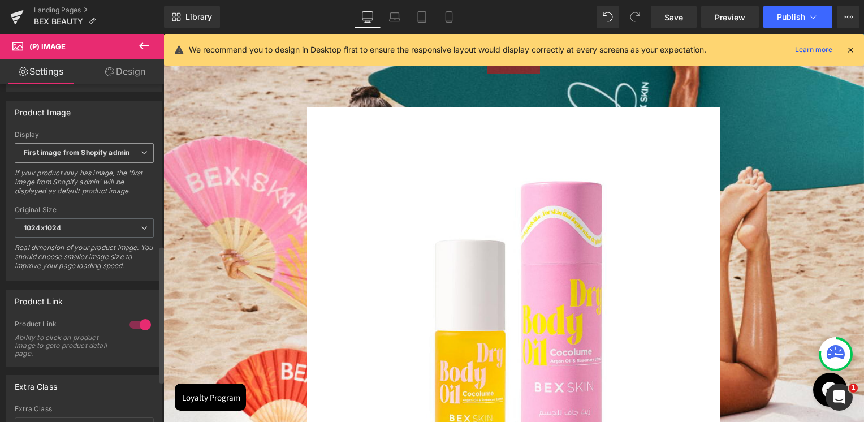
click at [72, 157] on b "First image from Shopify admin" at bounding box center [77, 152] width 106 height 8
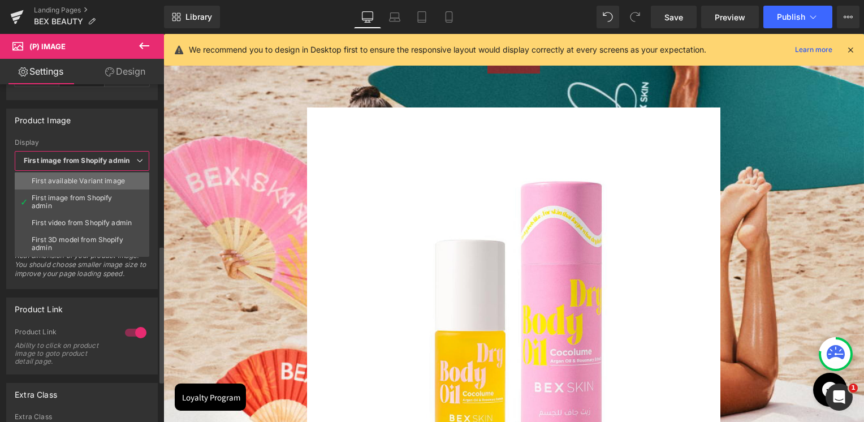
click at [70, 182] on div "First available Variant image" at bounding box center [78, 181] width 93 height 8
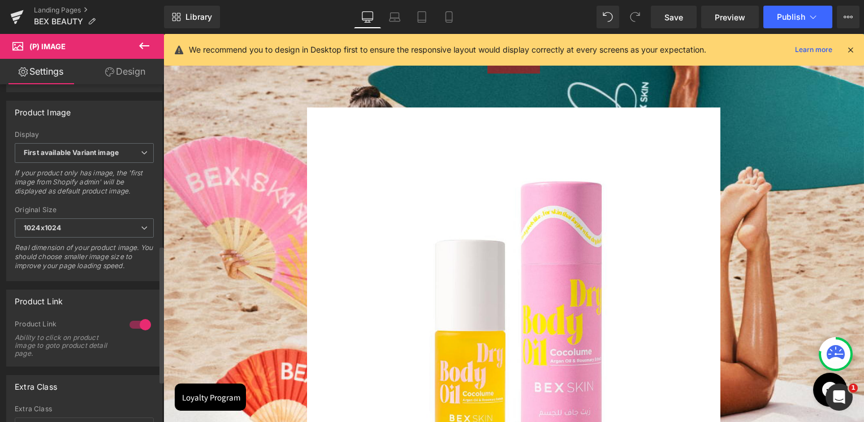
click at [98, 136] on div "Product Image First available Variant image First image from Shopify admin Firs…" at bounding box center [84, 191] width 156 height 181
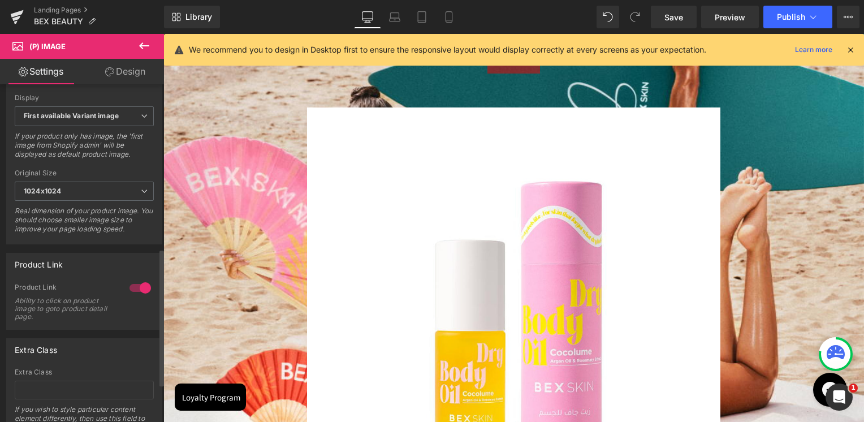
scroll to position [496, 0]
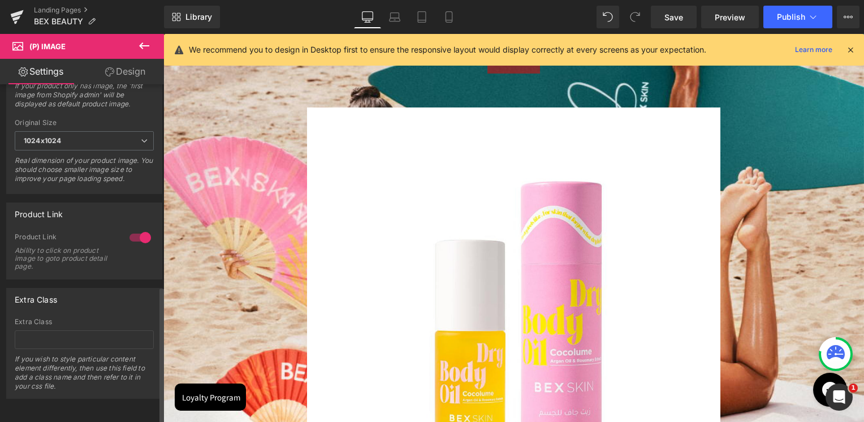
click at [140, 228] on div at bounding box center [140, 237] width 27 height 18
click at [138, 230] on div at bounding box center [140, 237] width 27 height 18
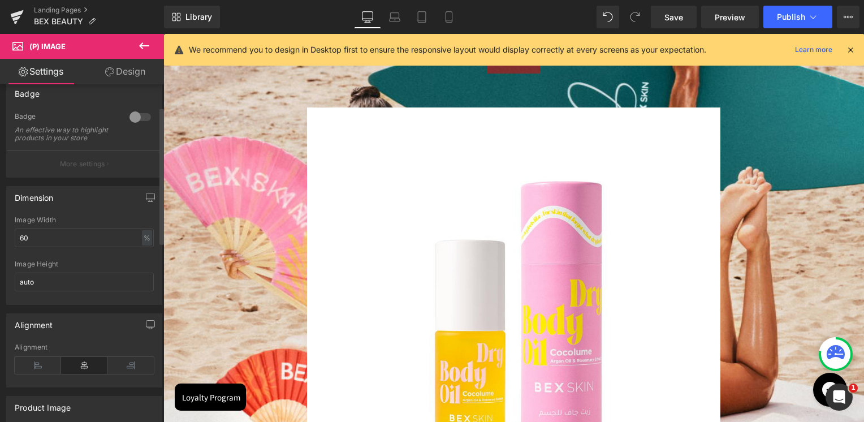
scroll to position [0, 0]
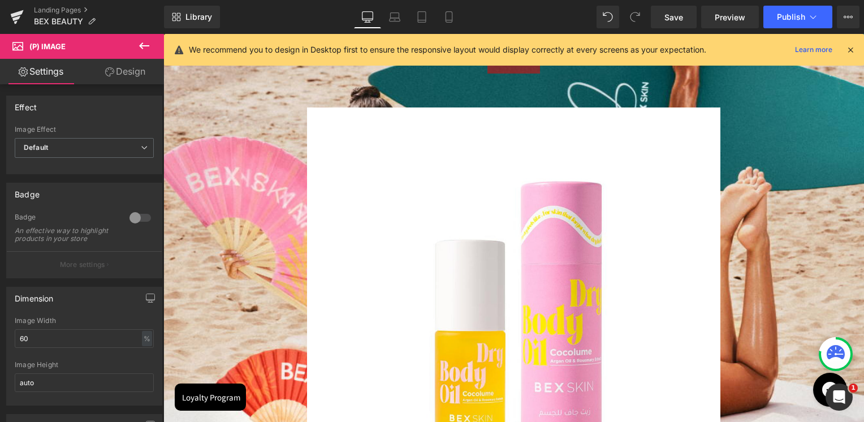
click at [120, 72] on link "Design" at bounding box center [125, 71] width 82 height 25
click at [146, 37] on button at bounding box center [144, 46] width 40 height 25
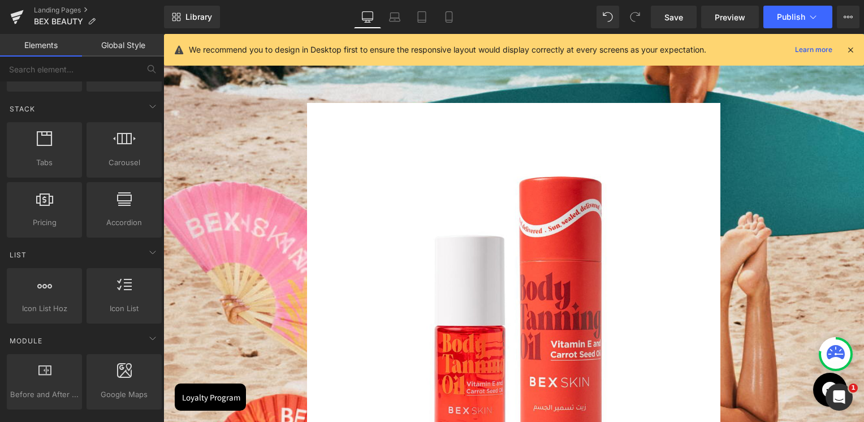
scroll to position [1520, 0]
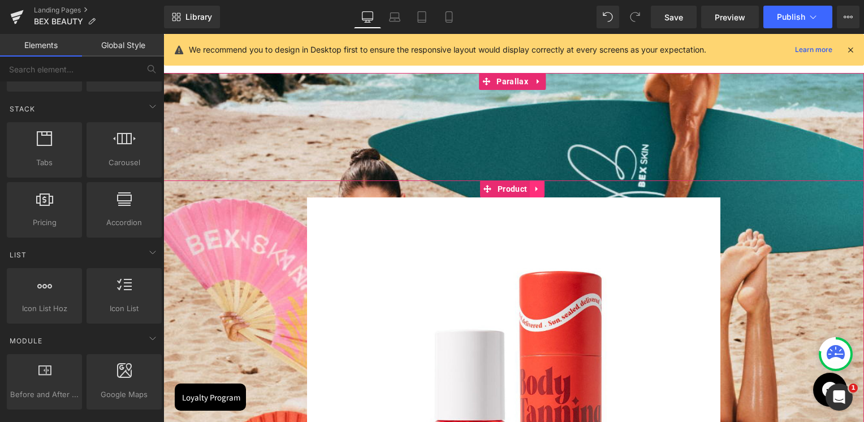
click at [535, 191] on icon at bounding box center [536, 189] width 2 height 5
click at [538, 189] on link at bounding box center [544, 188] width 15 height 17
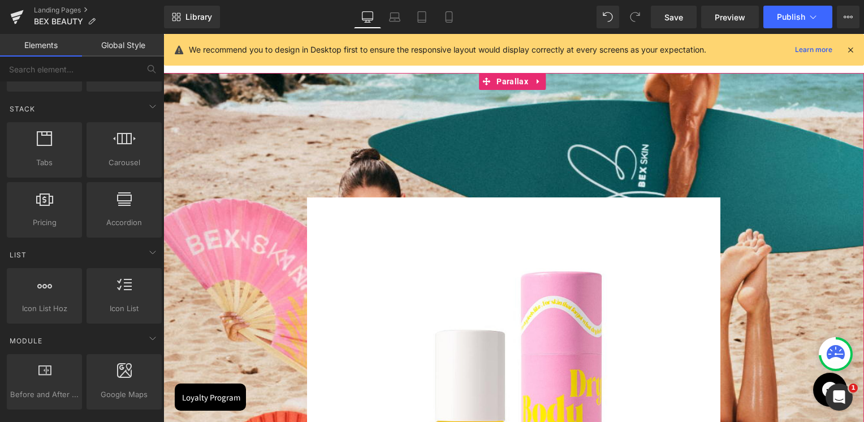
scroll to position [2964, 698]
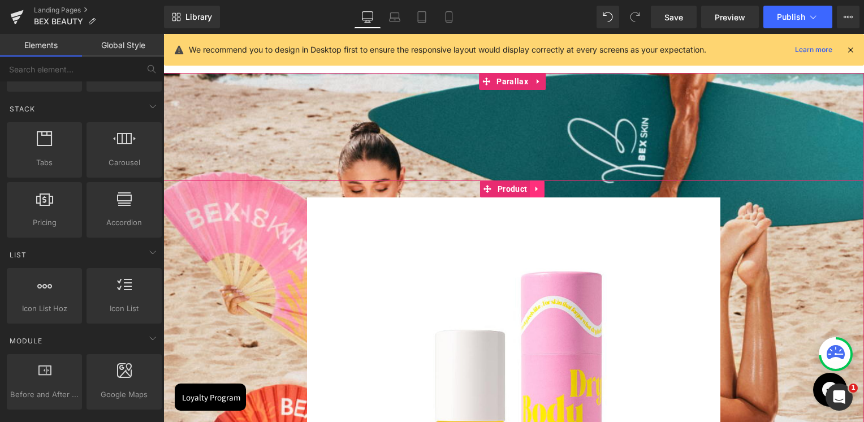
click at [537, 185] on icon at bounding box center [537, 189] width 8 height 8
click at [544, 191] on icon at bounding box center [545, 189] width 8 height 8
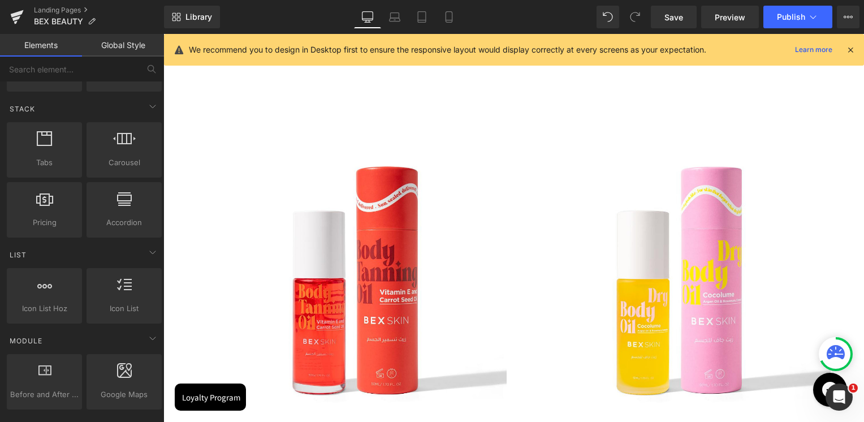
scroll to position [389, 0]
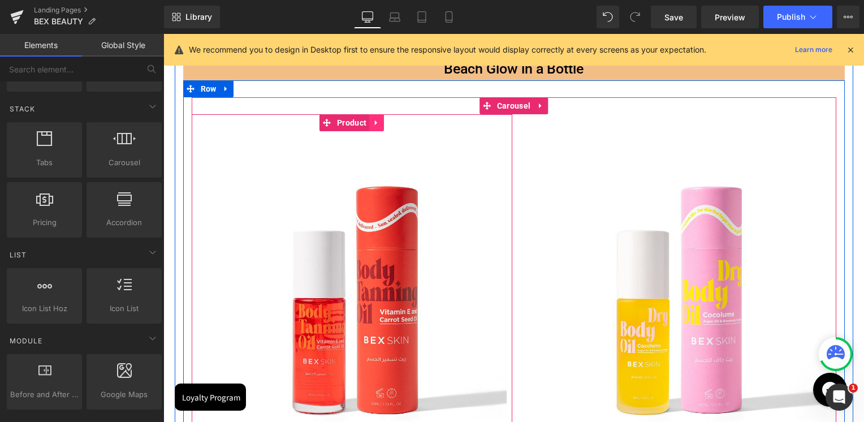
click at [378, 123] on icon at bounding box center [377, 123] width 8 height 8
click at [374, 127] on link at bounding box center [369, 122] width 15 height 17
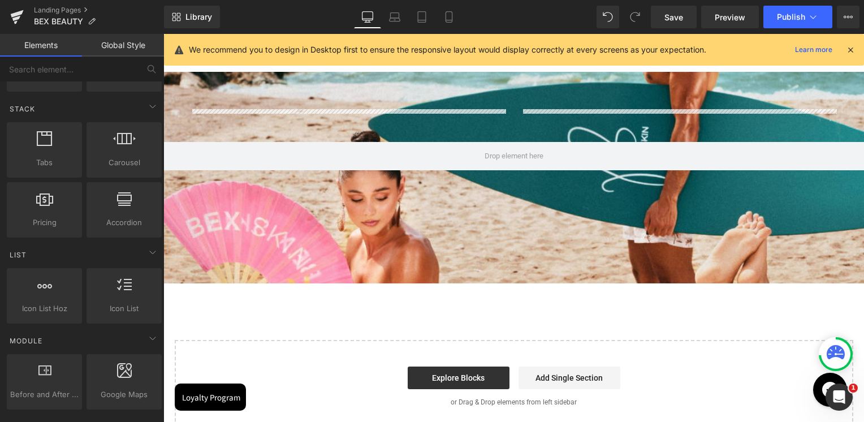
scroll to position [1587, 0]
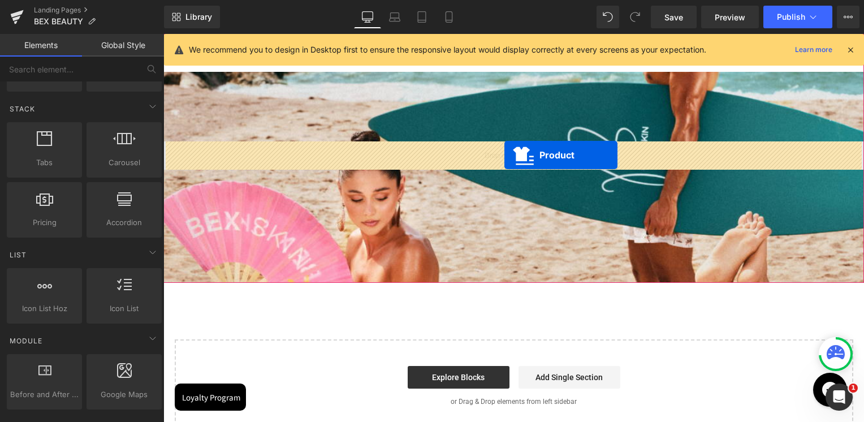
drag, startPoint x: 325, startPoint y: 85, endPoint x: 504, endPoint y: 155, distance: 192.2
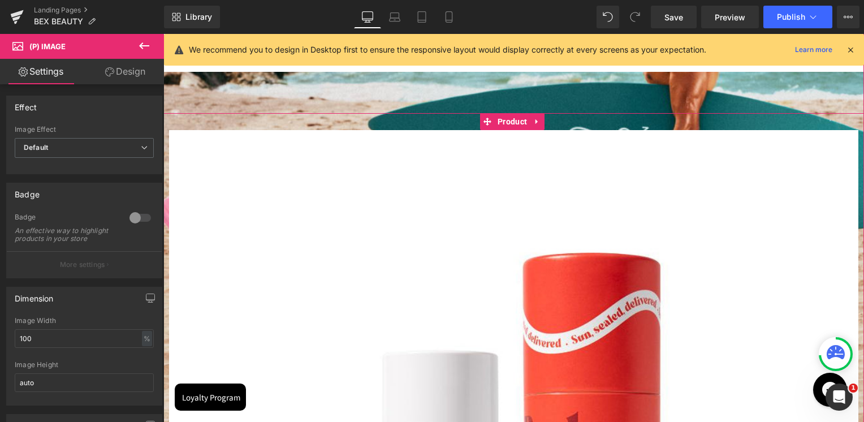
scroll to position [3239, 698]
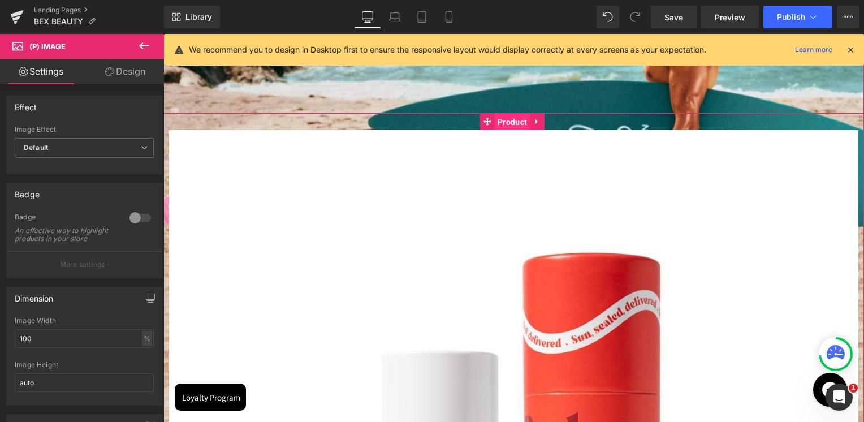
click at [517, 123] on span "Product" at bounding box center [512, 122] width 35 height 17
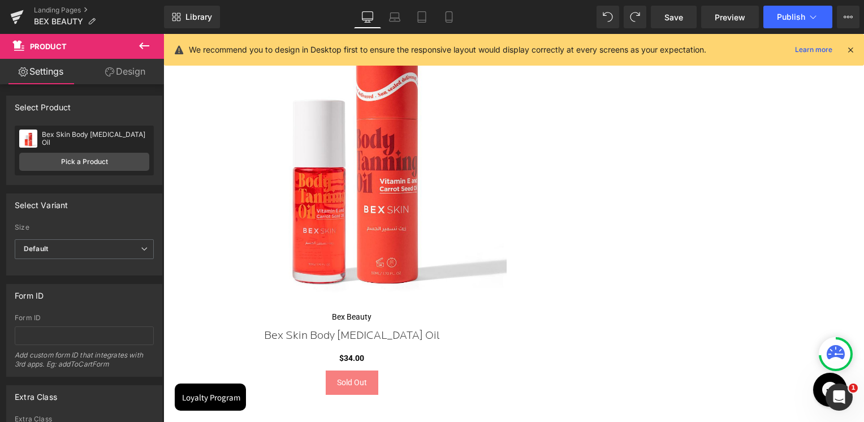
scroll to position [823, 0]
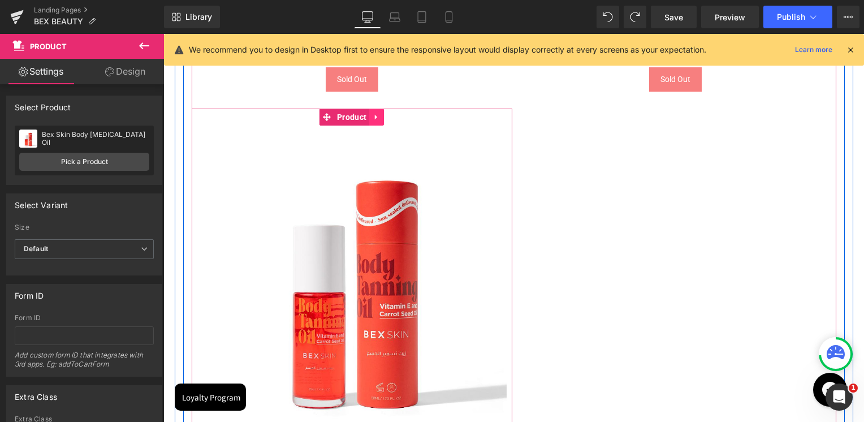
click at [379, 119] on icon at bounding box center [377, 117] width 8 height 8
click at [380, 119] on icon at bounding box center [384, 117] width 8 height 8
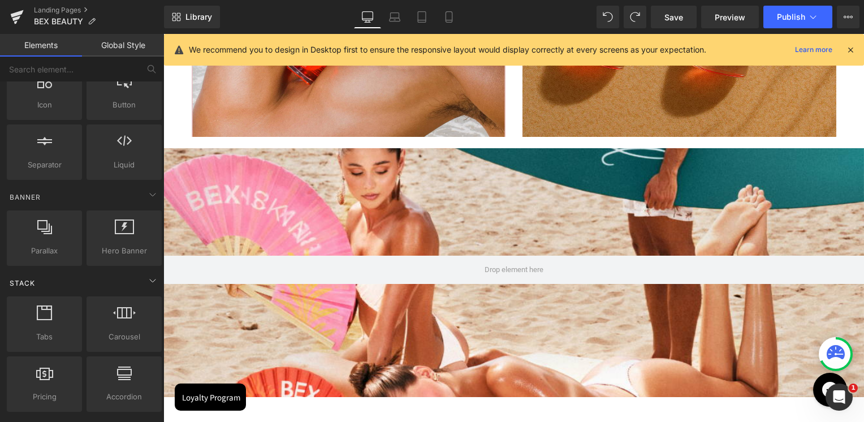
scroll to position [0, 0]
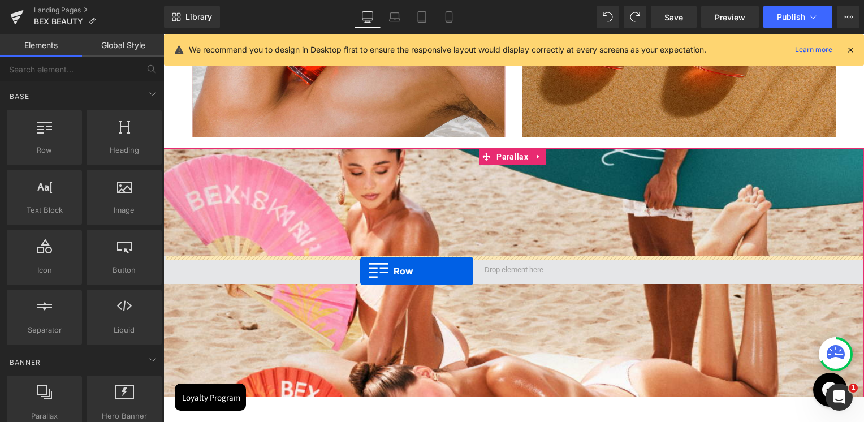
drag, startPoint x: 222, startPoint y: 177, endPoint x: 361, endPoint y: 271, distance: 167.8
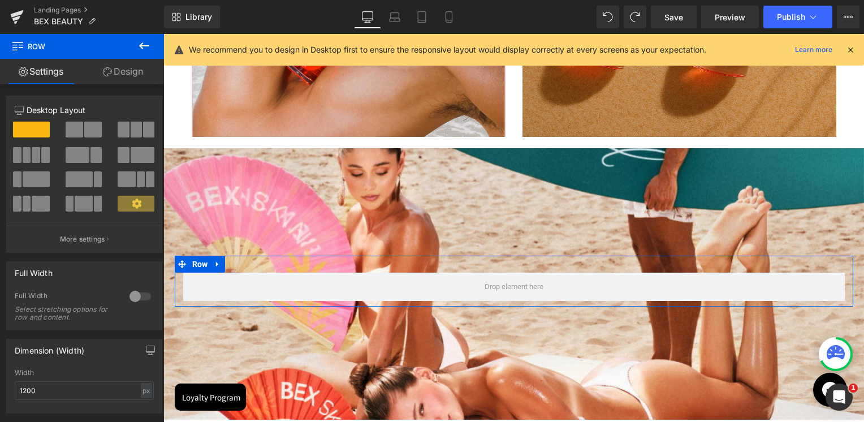
drag, startPoint x: 86, startPoint y: 132, endPoint x: 406, endPoint y: 225, distance: 333.2
click at [86, 132] on span at bounding box center [93, 130] width 18 height 16
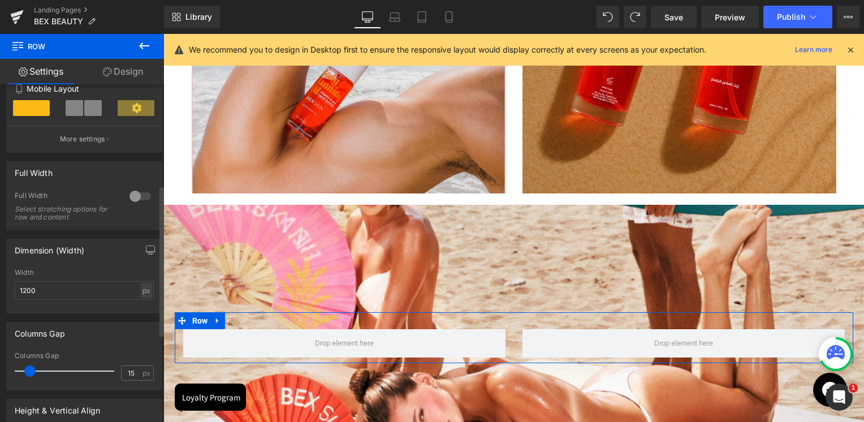
click at [132, 201] on div at bounding box center [140, 196] width 27 height 18
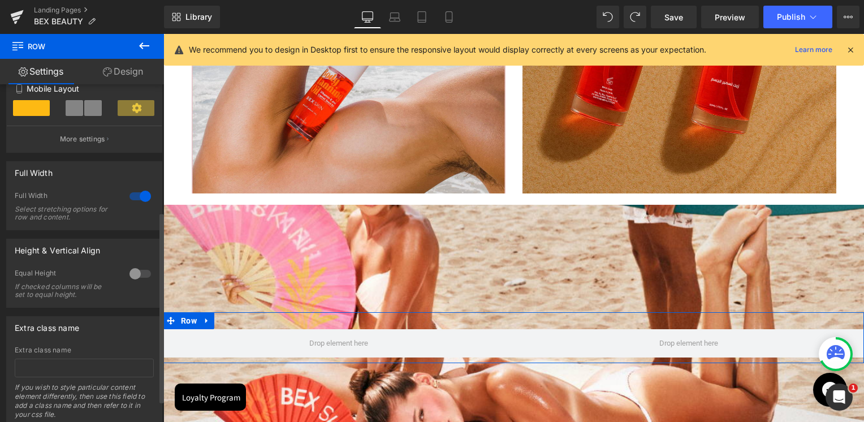
click at [137, 197] on div at bounding box center [140, 196] width 27 height 18
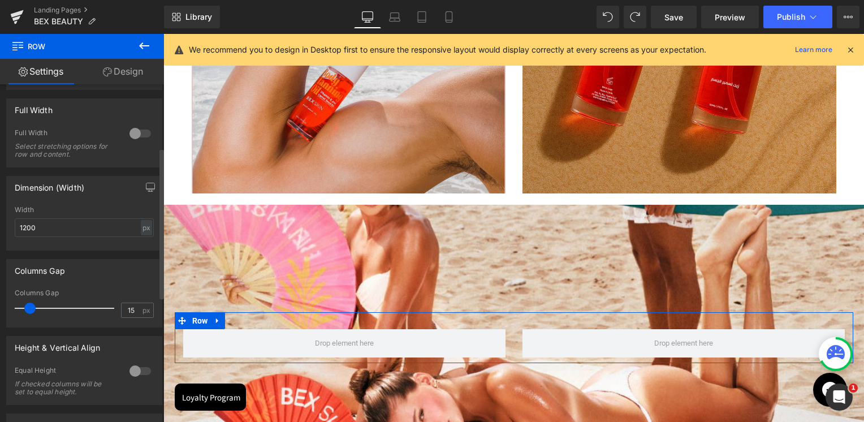
scroll to position [423, 0]
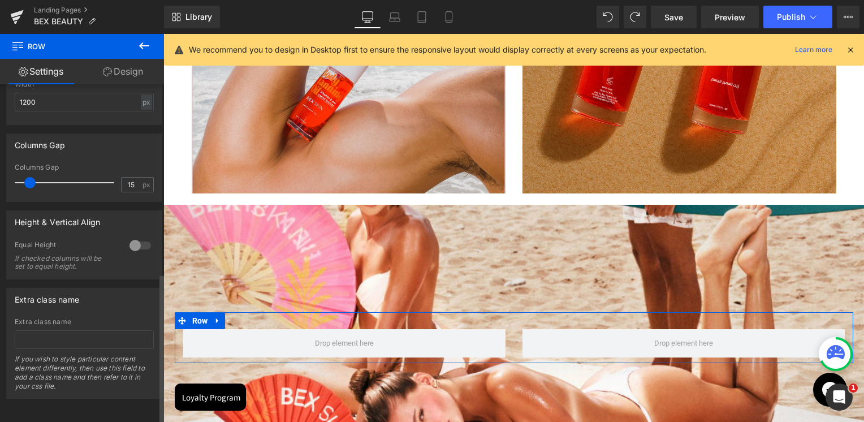
click at [141, 236] on div at bounding box center [140, 245] width 27 height 18
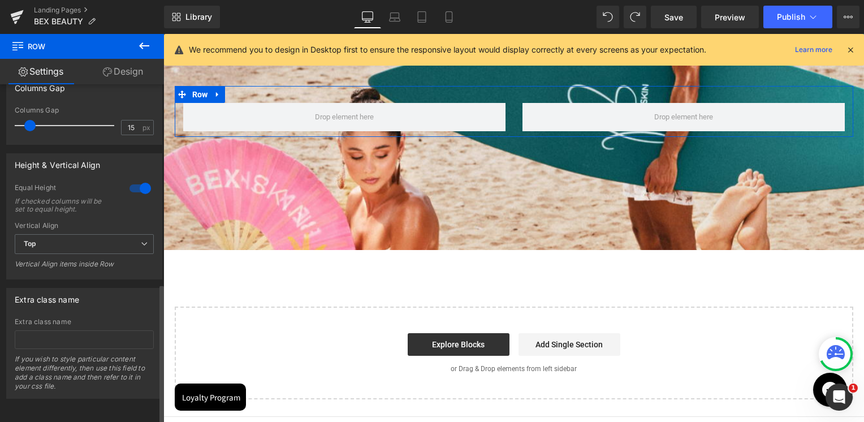
scroll to position [254, 0]
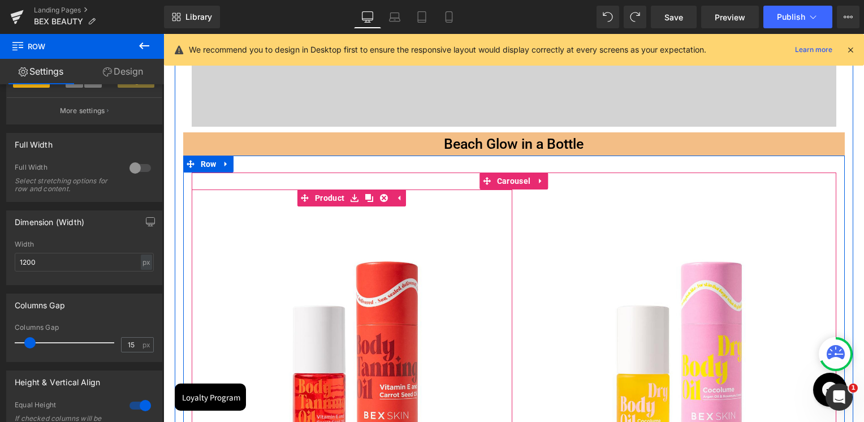
drag, startPoint x: 369, startPoint y: 201, endPoint x: 387, endPoint y: 284, distance: 84.5
click at [369, 201] on icon at bounding box center [369, 198] width 8 height 8
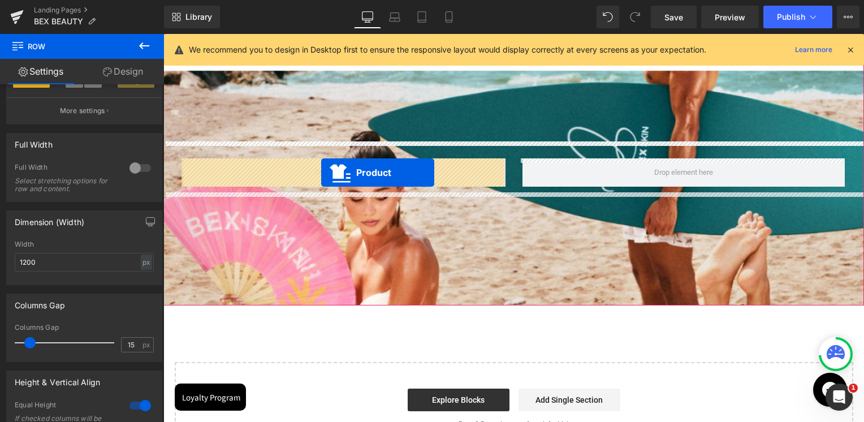
drag, startPoint x: 348, startPoint y: 136, endPoint x: 321, endPoint y: 172, distance: 45.7
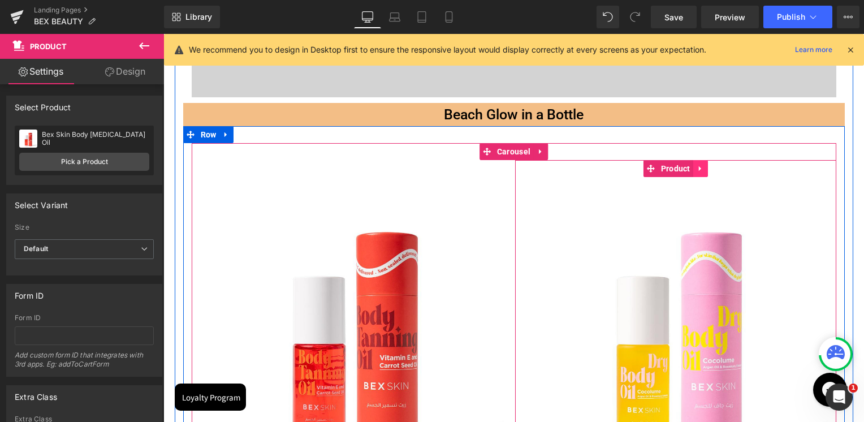
click at [697, 171] on icon at bounding box center [701, 169] width 8 height 8
click at [694, 171] on icon at bounding box center [693, 169] width 8 height 8
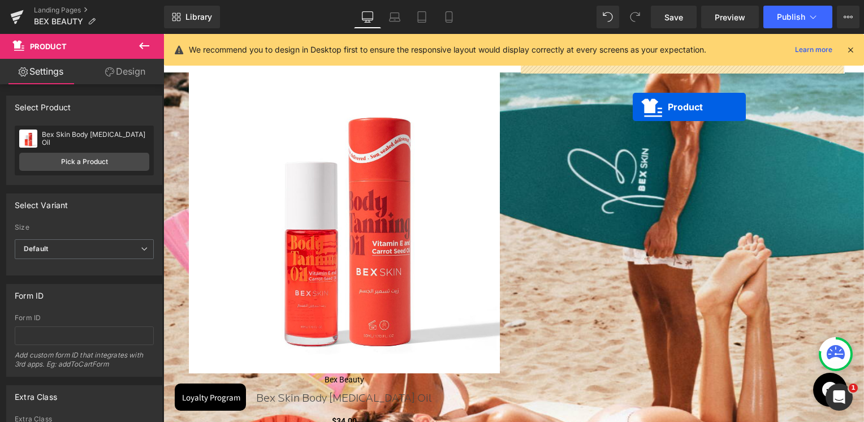
scroll to position [1644, 0]
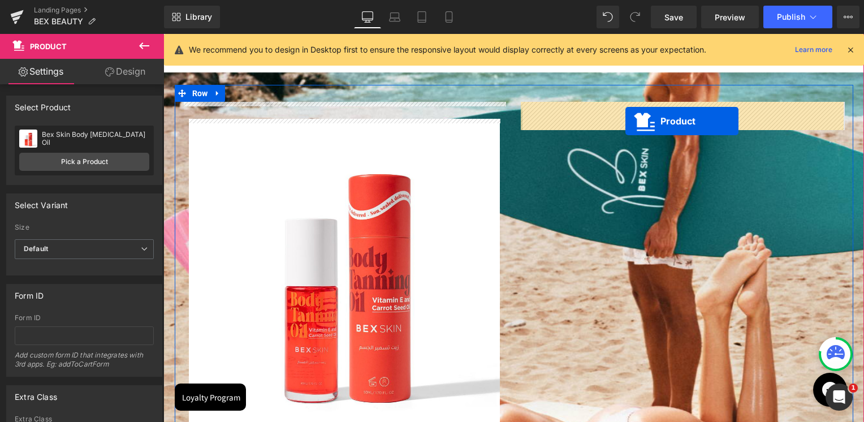
drag, startPoint x: 649, startPoint y: 93, endPoint x: 625, endPoint y: 119, distance: 35.6
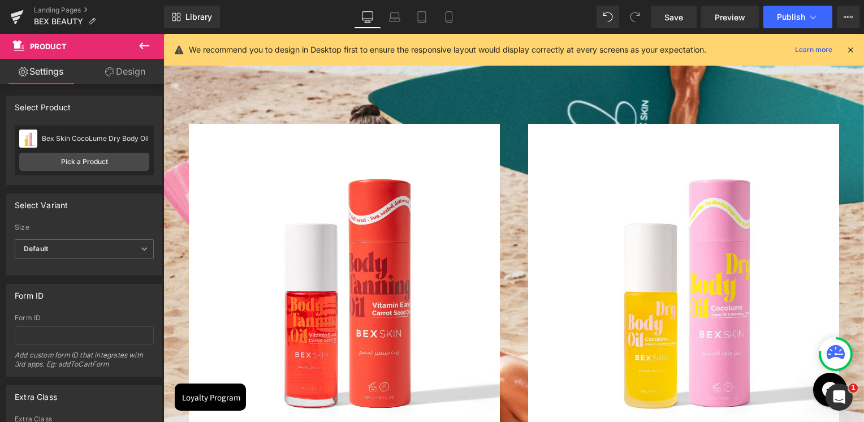
scroll to position [1672, 0]
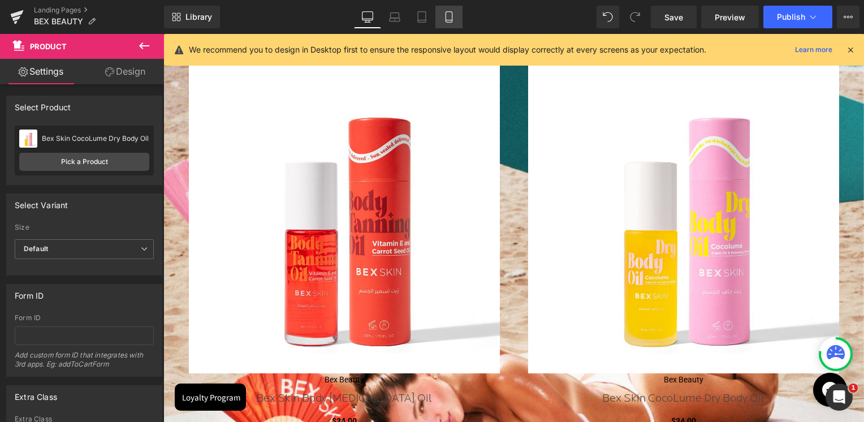
click at [443, 19] on icon at bounding box center [448, 16] width 11 height 11
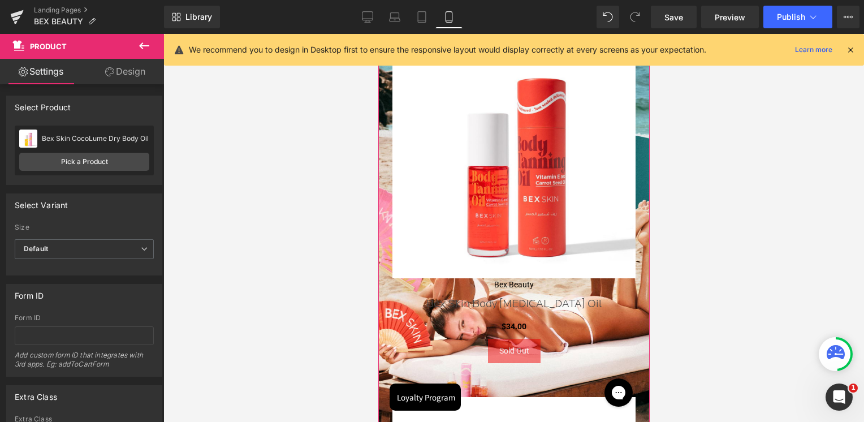
scroll to position [1617, 0]
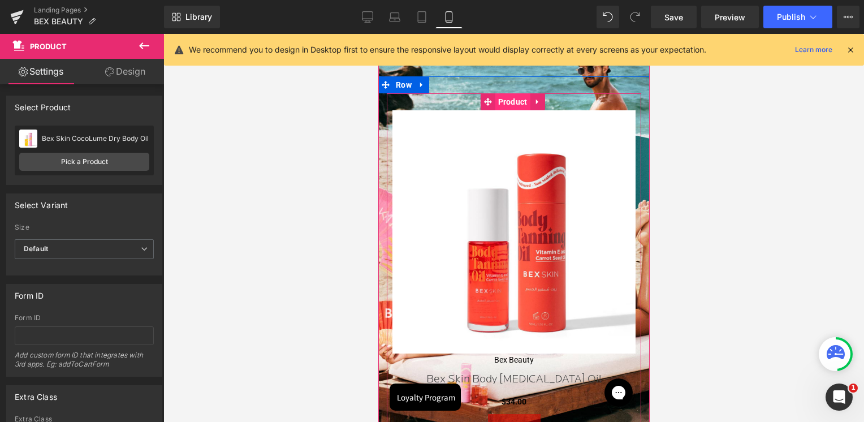
click at [500, 93] on span "Product" at bounding box center [512, 101] width 35 height 17
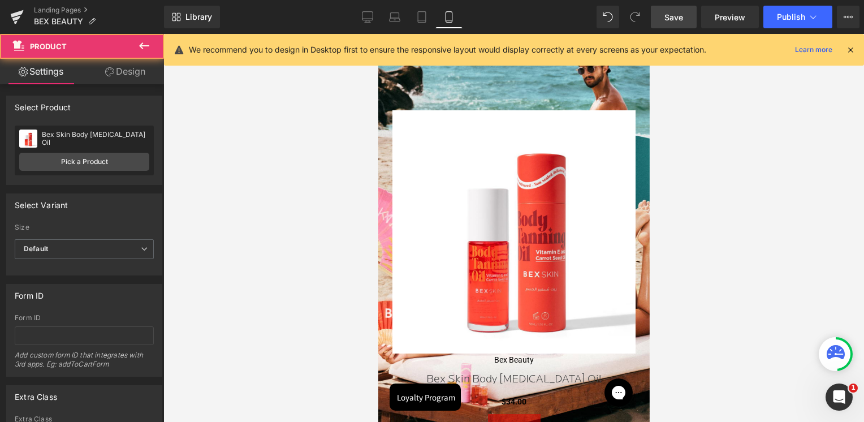
click at [659, 19] on link "Save" at bounding box center [674, 17] width 46 height 23
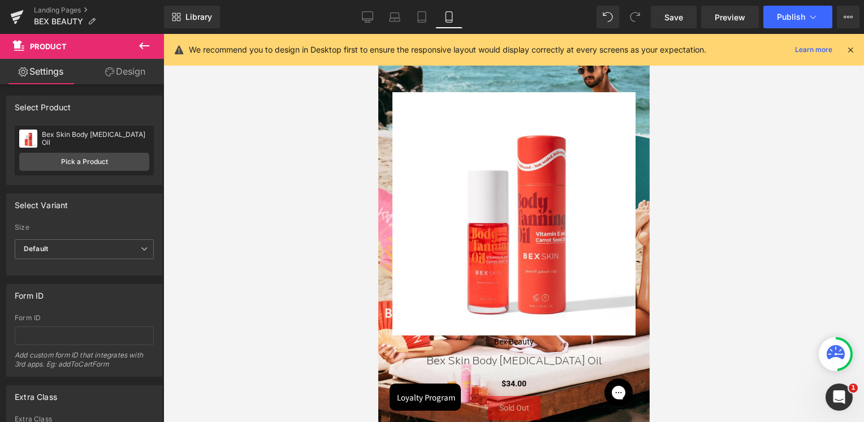
scroll to position [1730, 0]
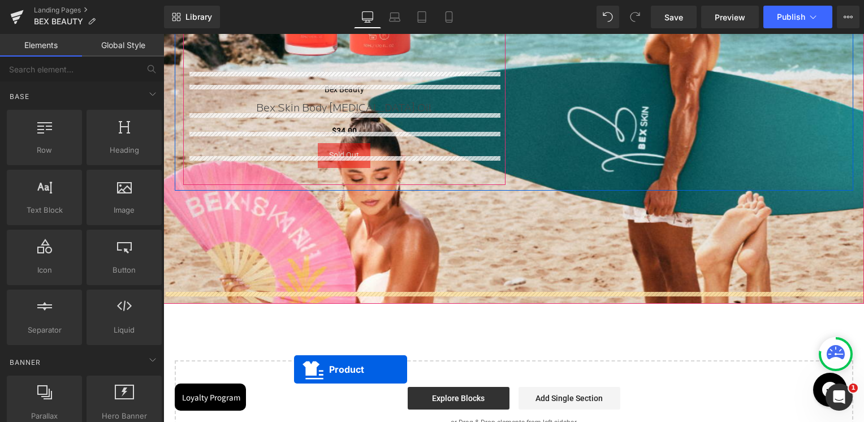
scroll to position [1990, 0]
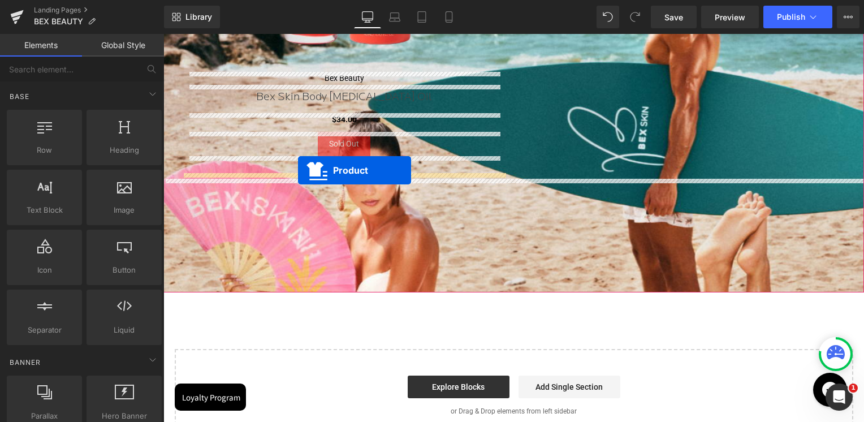
drag, startPoint x: 660, startPoint y: 159, endPoint x: 298, endPoint y: 170, distance: 362.6
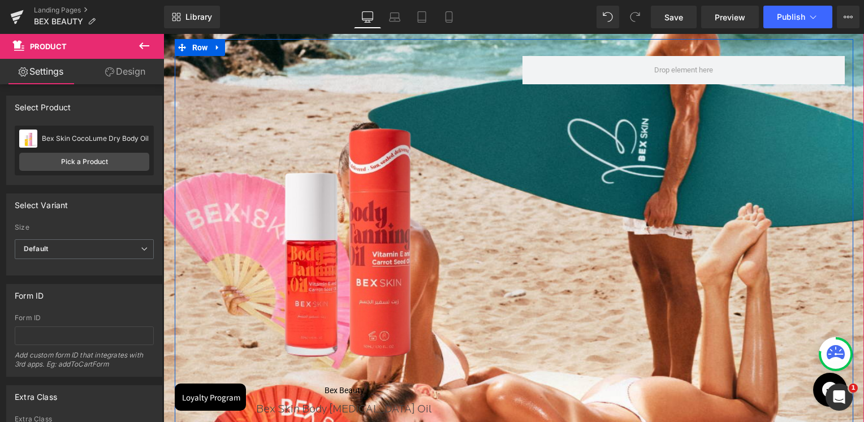
scroll to position [1594, 0]
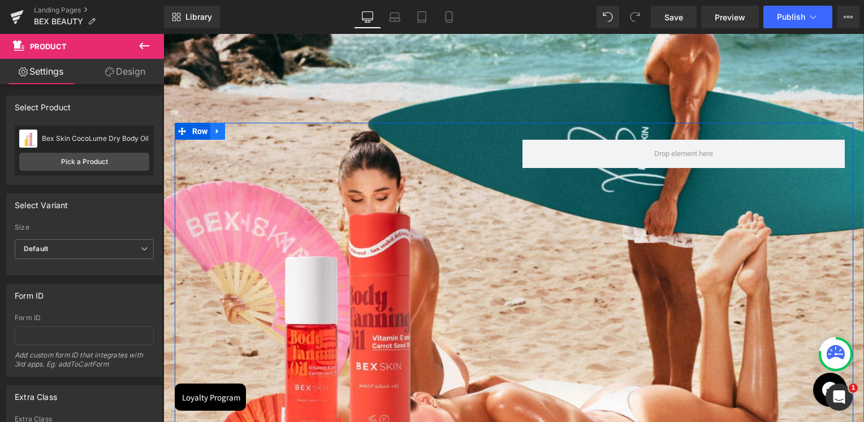
click at [210, 135] on link at bounding box center [217, 131] width 15 height 17
click at [196, 134] on span "Row" at bounding box center [199, 131] width 21 height 17
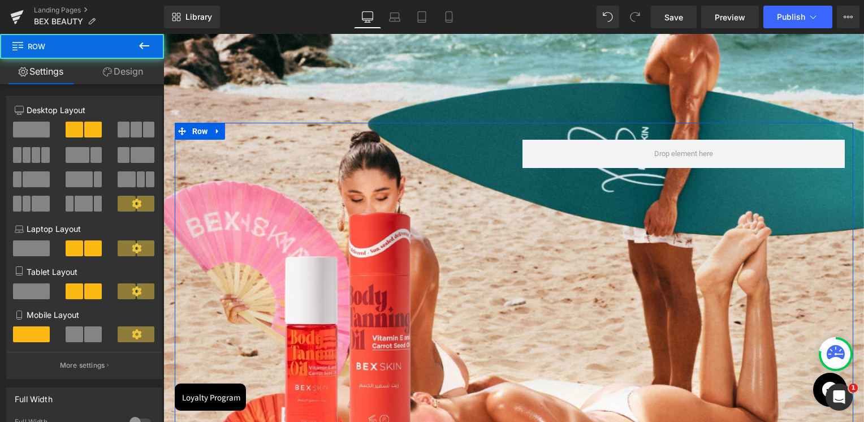
click at [25, 129] on span at bounding box center [31, 130] width 37 height 16
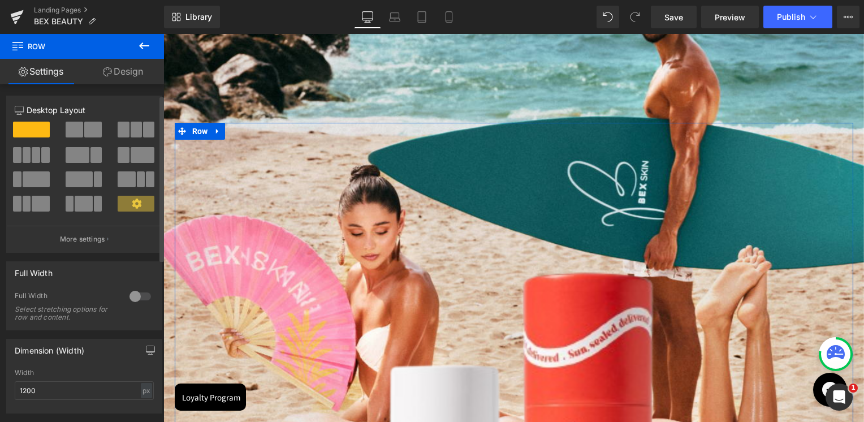
scroll to position [113, 0]
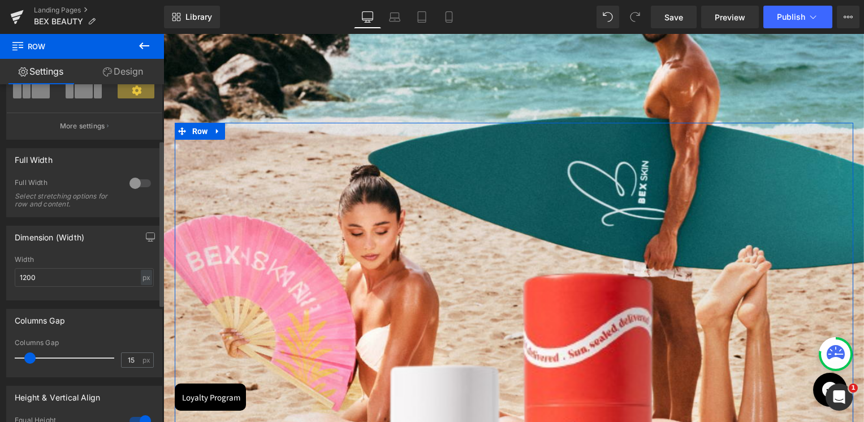
click at [133, 182] on div at bounding box center [140, 183] width 27 height 18
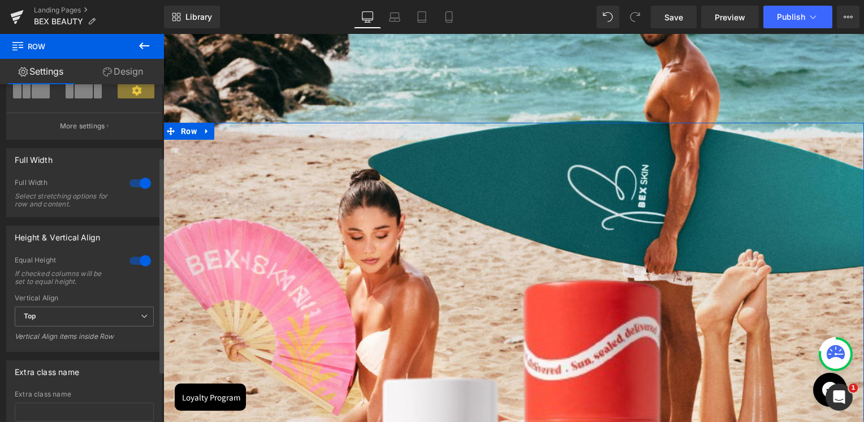
click at [139, 180] on div at bounding box center [140, 183] width 27 height 18
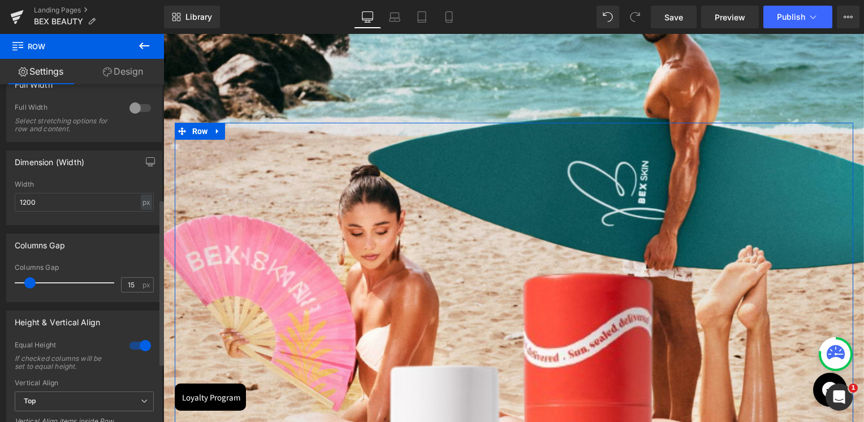
scroll to position [283, 0]
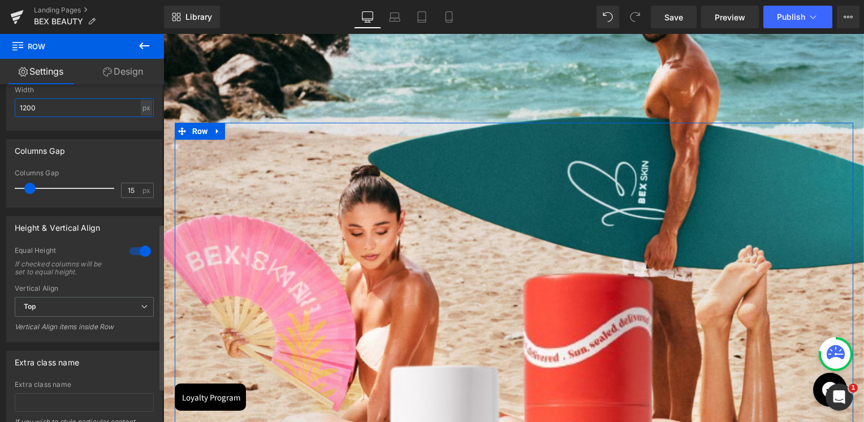
click at [66, 107] on input "1200" at bounding box center [84, 107] width 139 height 19
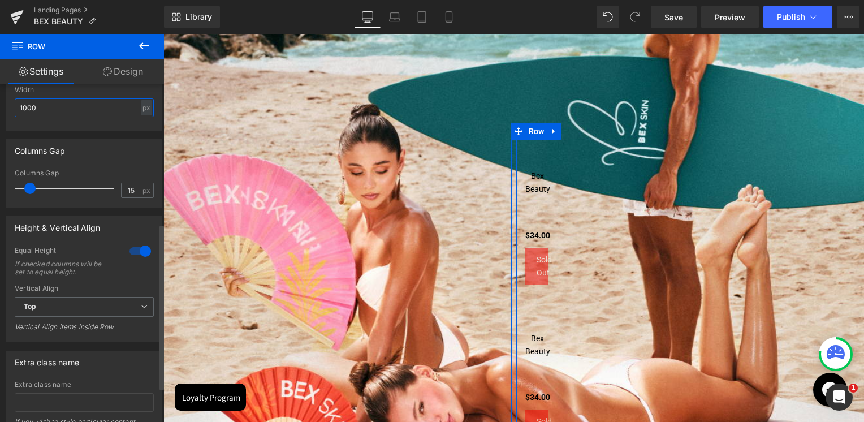
scroll to position [2811, 698]
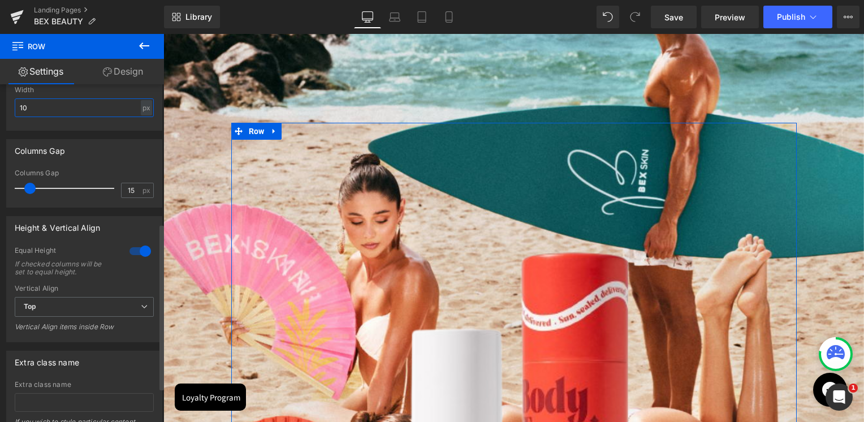
type input "1"
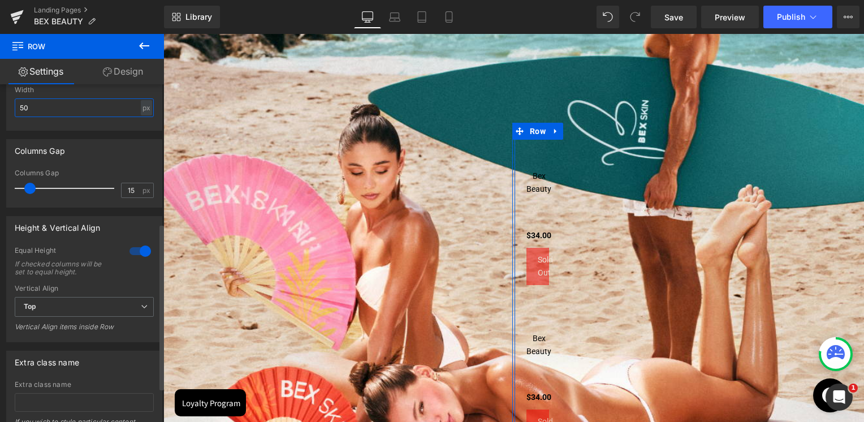
type input "500"
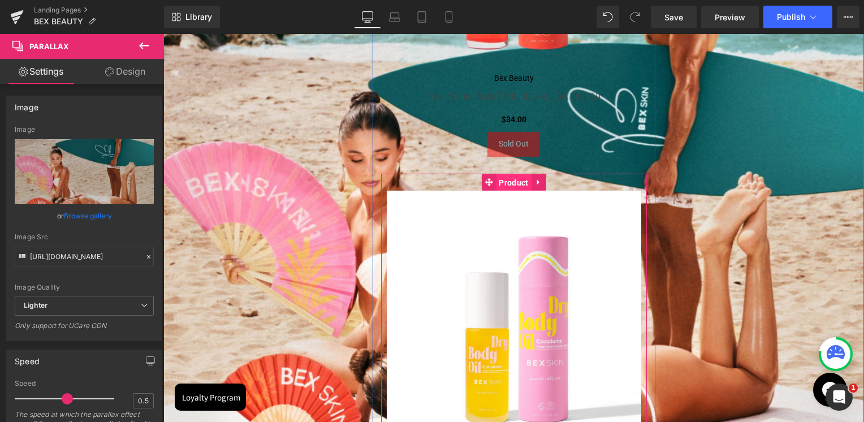
click at [507, 179] on span "Product" at bounding box center [513, 182] width 35 height 17
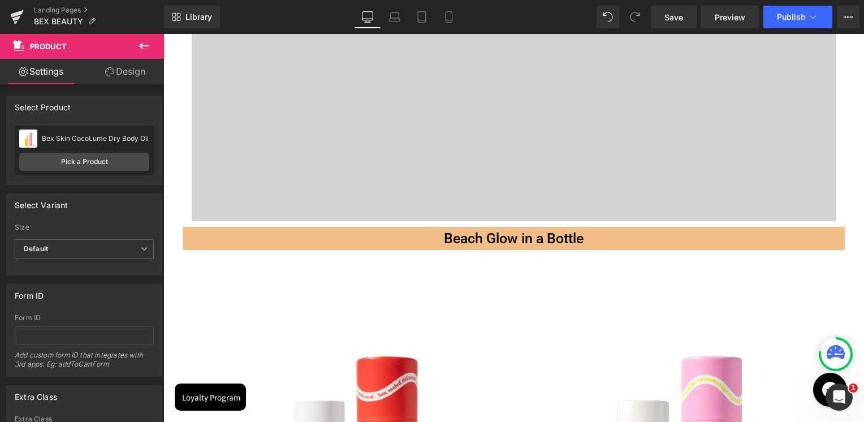
scroll to position [0, 0]
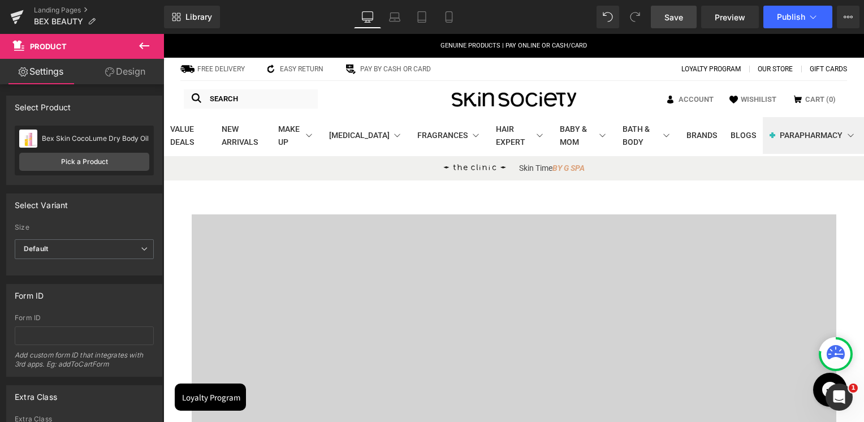
click at [671, 8] on link "Save" at bounding box center [674, 17] width 46 height 23
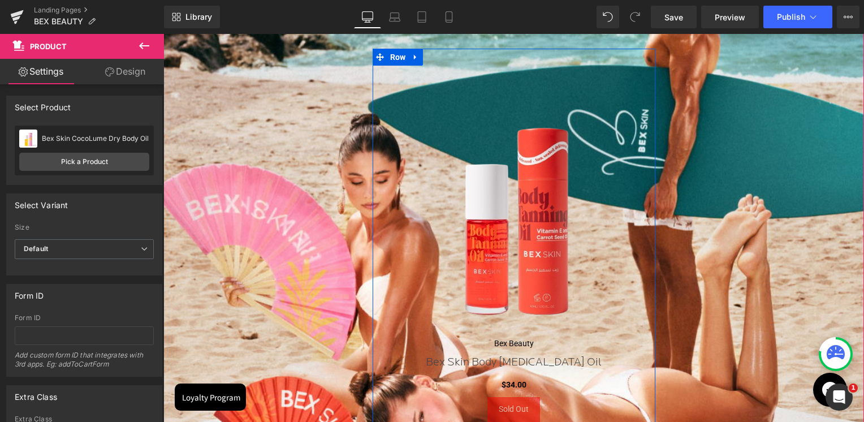
scroll to position [1527, 0]
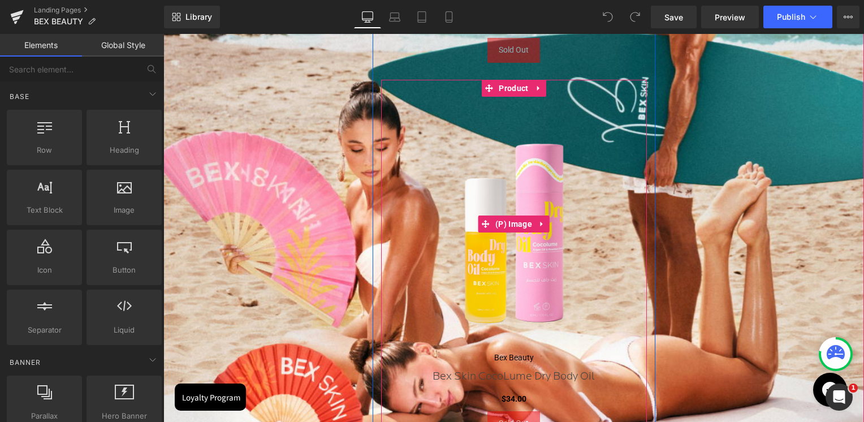
scroll to position [1922, 0]
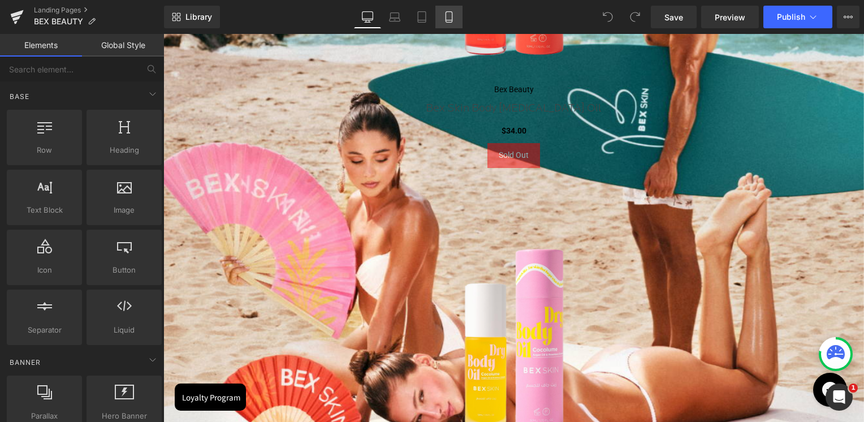
click at [452, 24] on link "Mobile" at bounding box center [448, 17] width 27 height 23
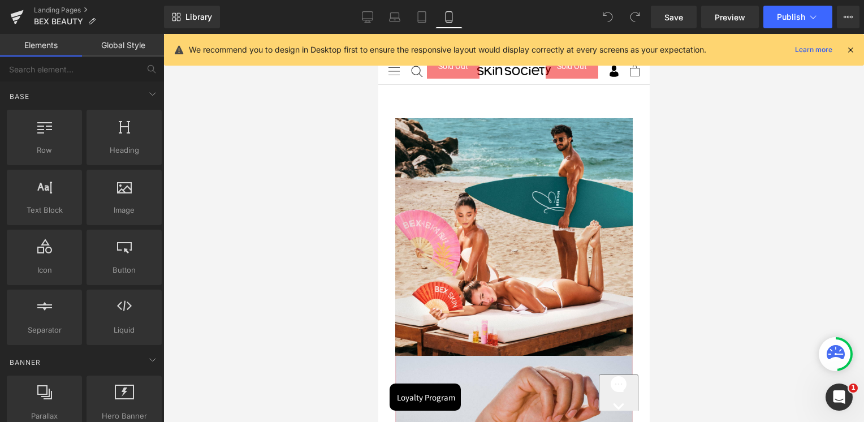
scroll to position [518, 0]
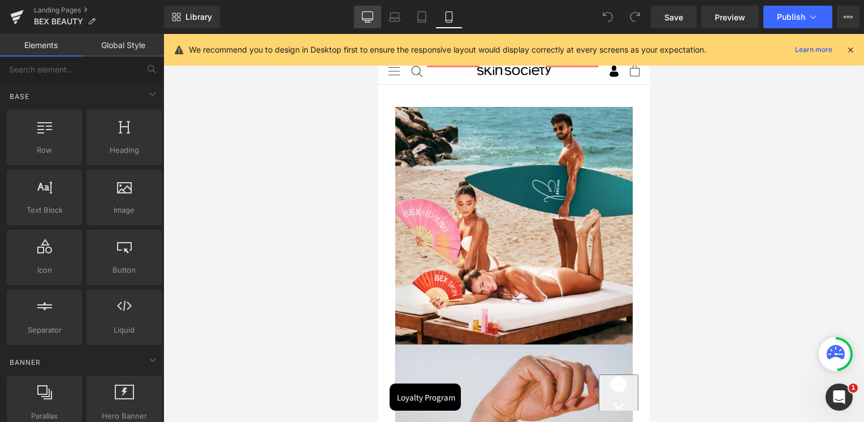
click at [372, 19] on icon at bounding box center [367, 16] width 11 height 11
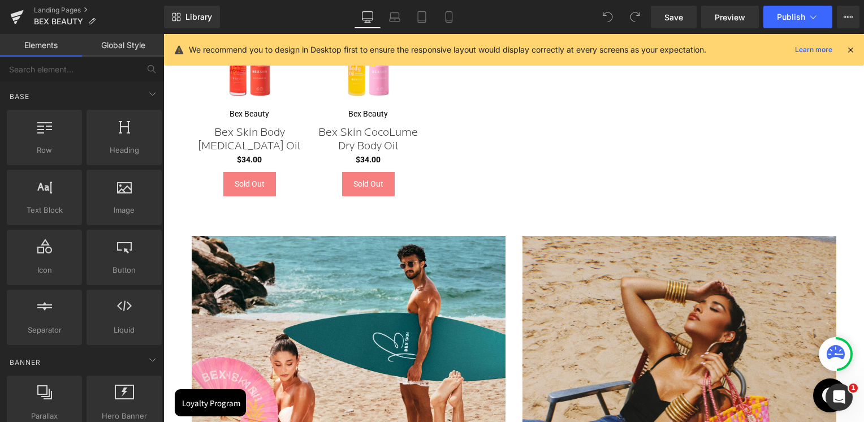
scroll to position [0, 0]
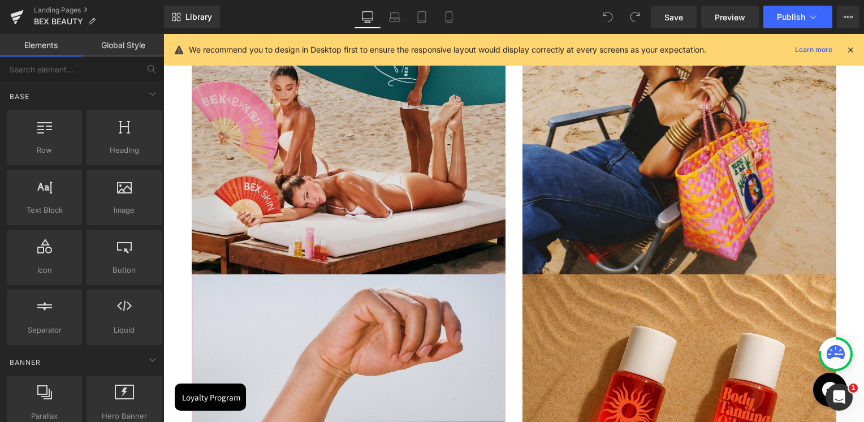
click at [343, 137] on img at bounding box center [349, 117] width 314 height 314
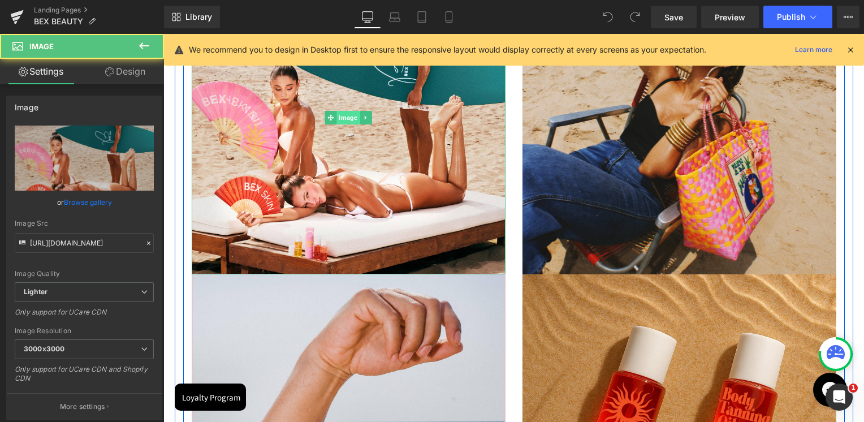
click at [348, 120] on span "Image" at bounding box center [347, 118] width 23 height 14
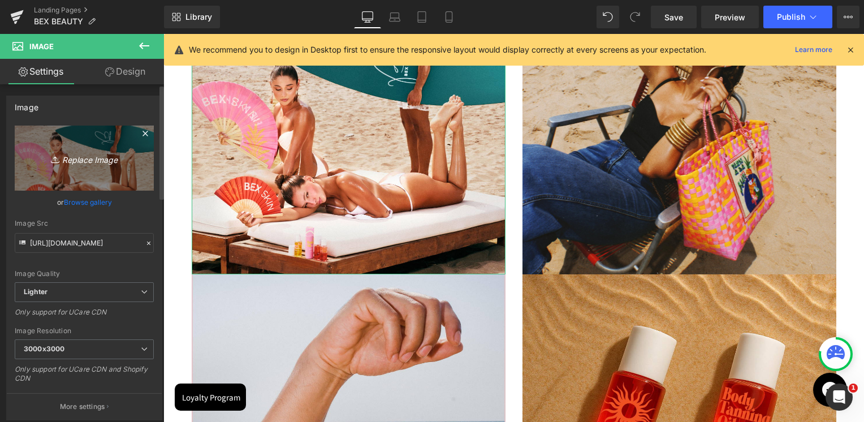
click at [79, 141] on link "Replace Image" at bounding box center [84, 158] width 139 height 65
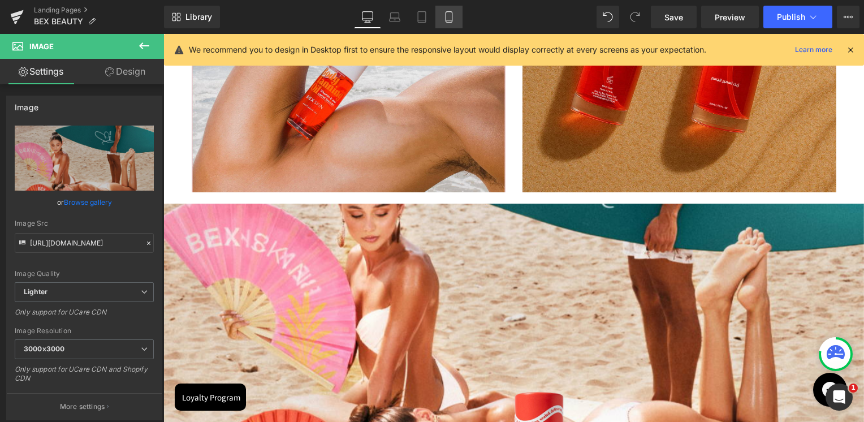
click at [452, 26] on link "Mobile" at bounding box center [448, 17] width 27 height 23
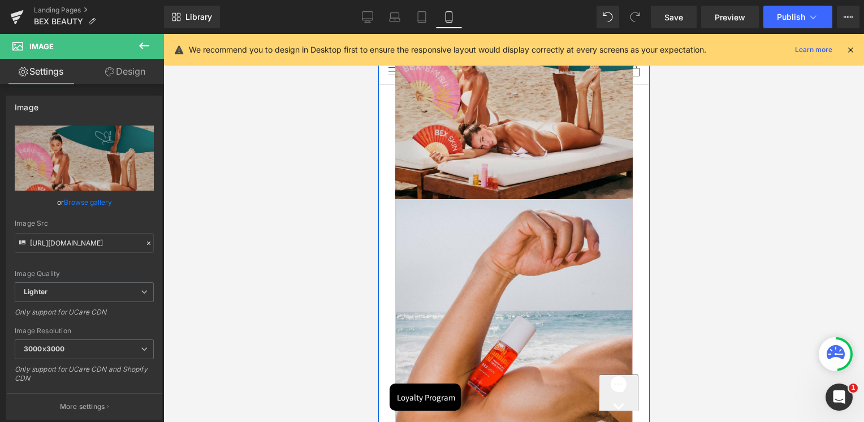
scroll to position [773, 0]
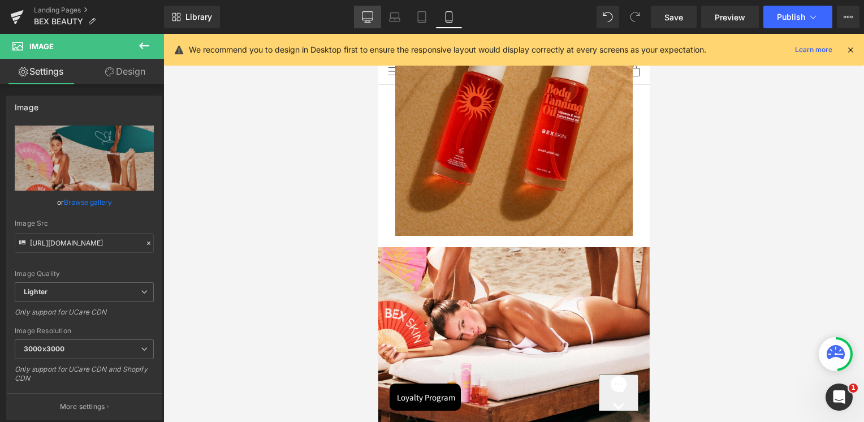
click at [370, 26] on link "Desktop" at bounding box center [367, 17] width 27 height 23
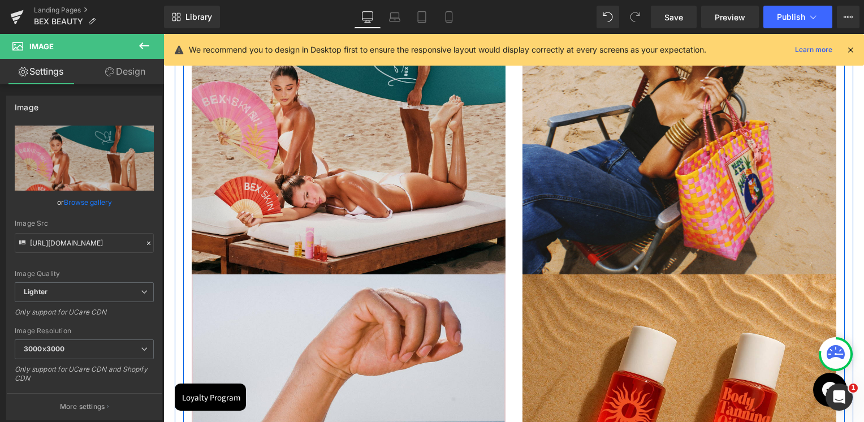
scroll to position [927, 0]
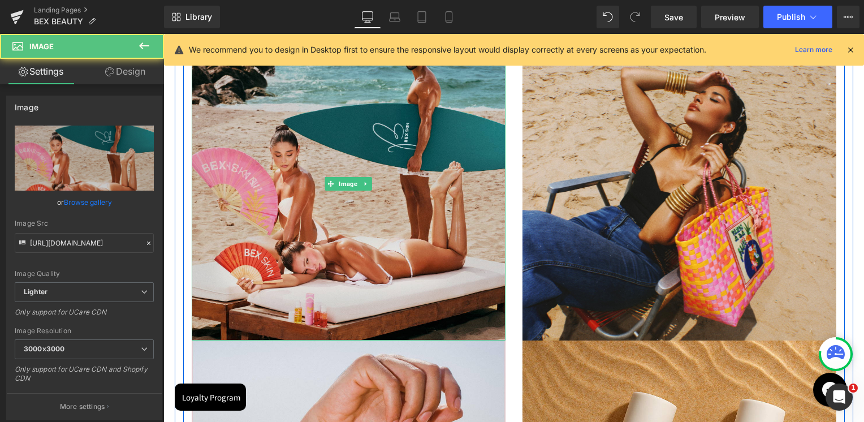
click at [378, 190] on img at bounding box center [349, 184] width 314 height 314
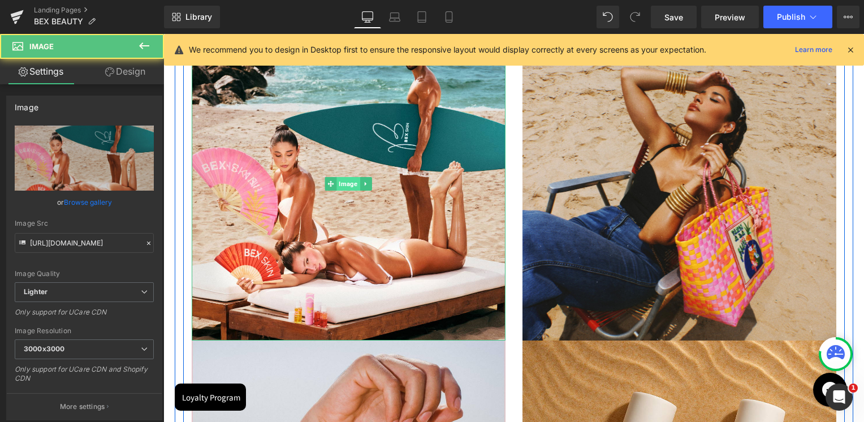
click at [347, 186] on span "Image" at bounding box center [347, 184] width 23 height 14
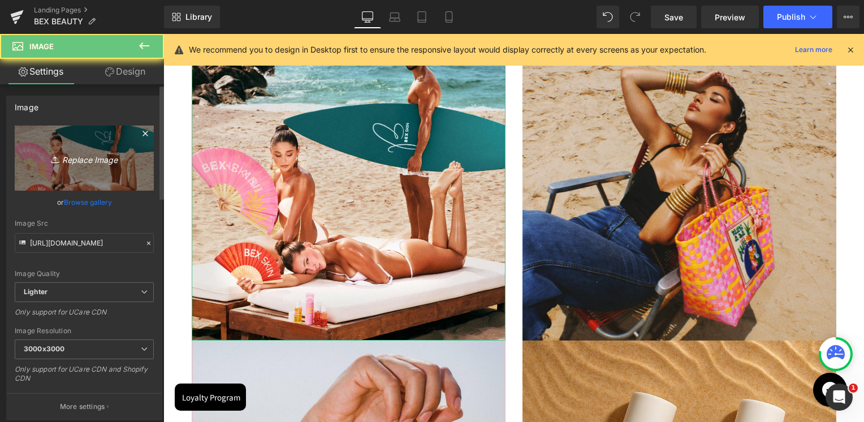
click at [98, 148] on link "Replace Image" at bounding box center [84, 158] width 139 height 65
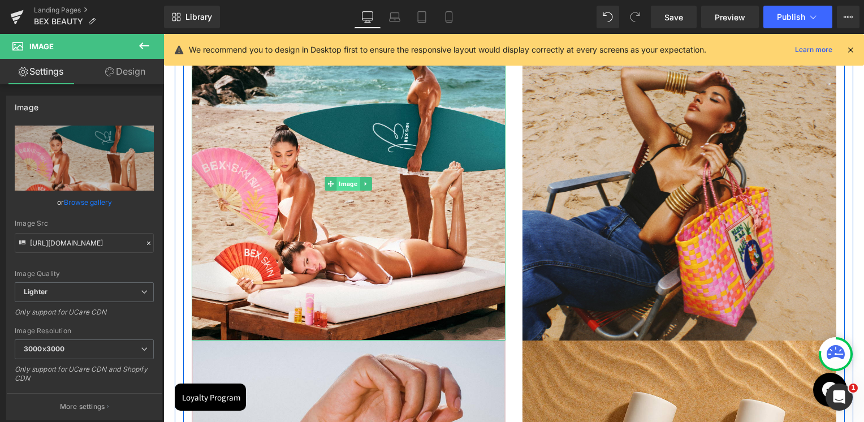
click at [340, 187] on span "Image" at bounding box center [347, 184] width 23 height 14
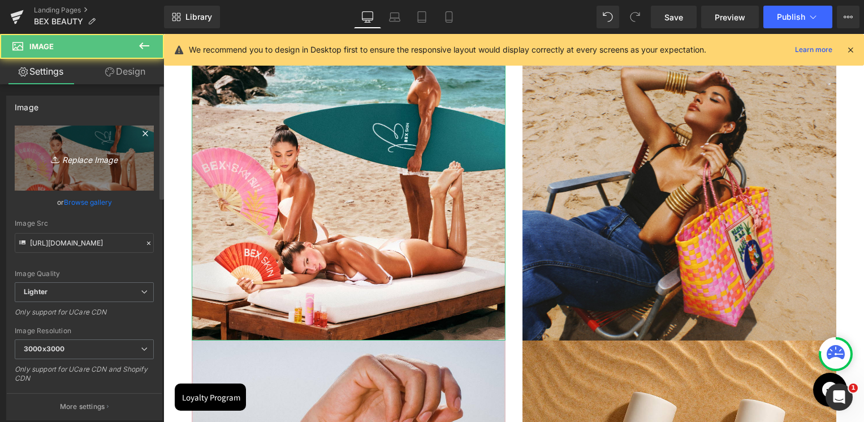
click at [113, 158] on icon "Replace Image" at bounding box center [84, 158] width 90 height 14
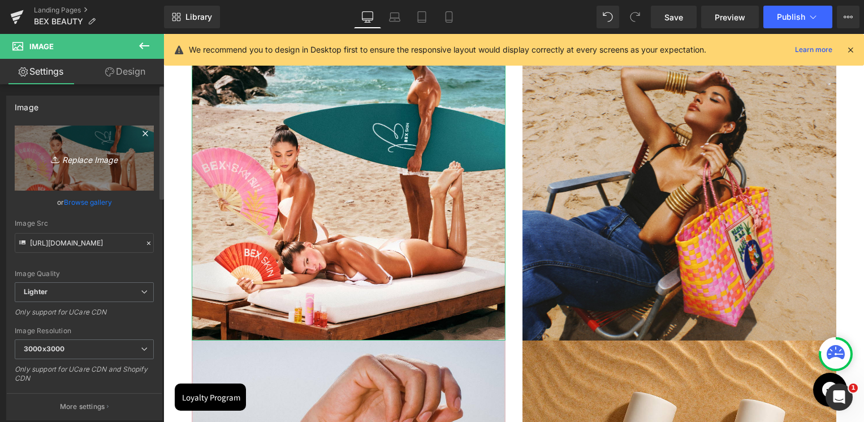
type input "C:\fakepath\Untitled design (42).png"
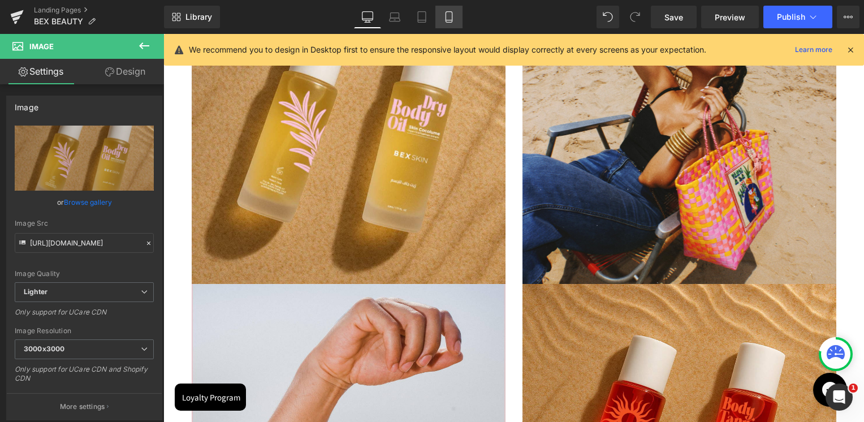
click at [435, 19] on link "Mobile" at bounding box center [448, 17] width 27 height 23
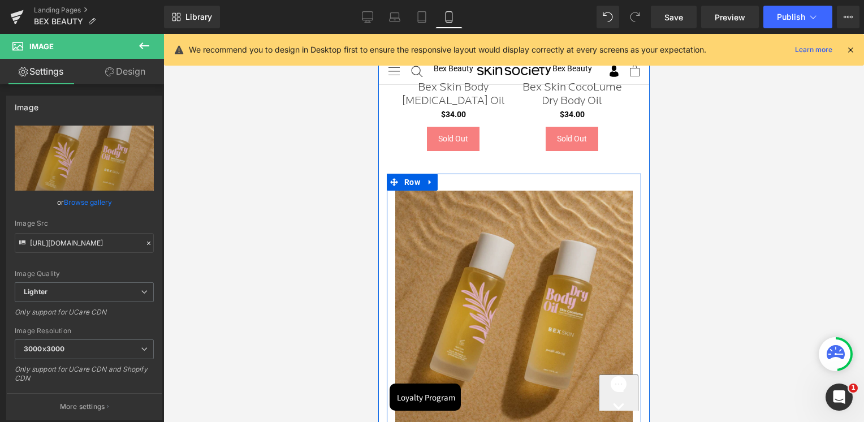
scroll to position [321, 0]
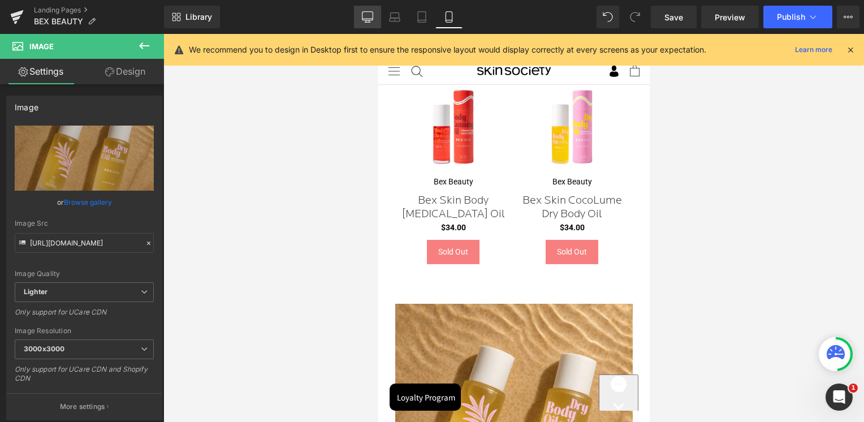
click at [370, 15] on icon at bounding box center [367, 16] width 11 height 11
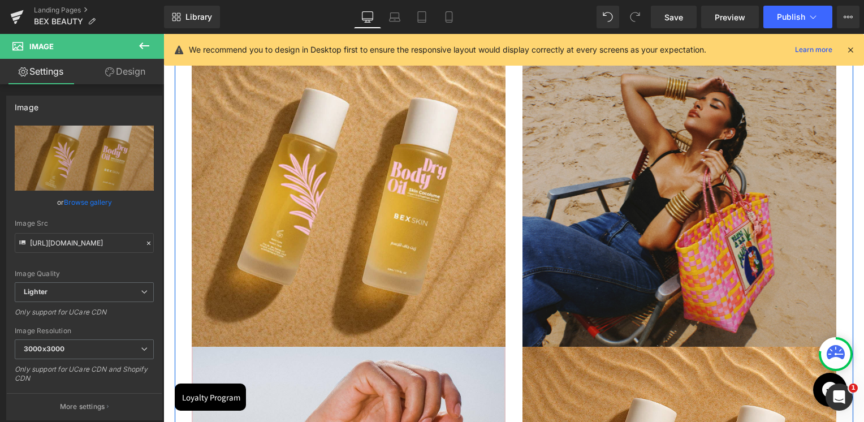
scroll to position [902, 0]
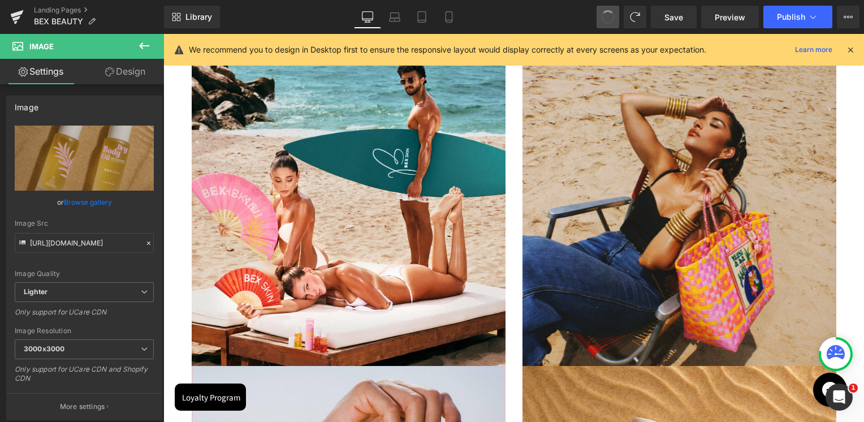
type input "https://ucarecdn.com/f010f34f-8e26-4427-8189-ee484ba799b2/-/format/auto/-/previ…"
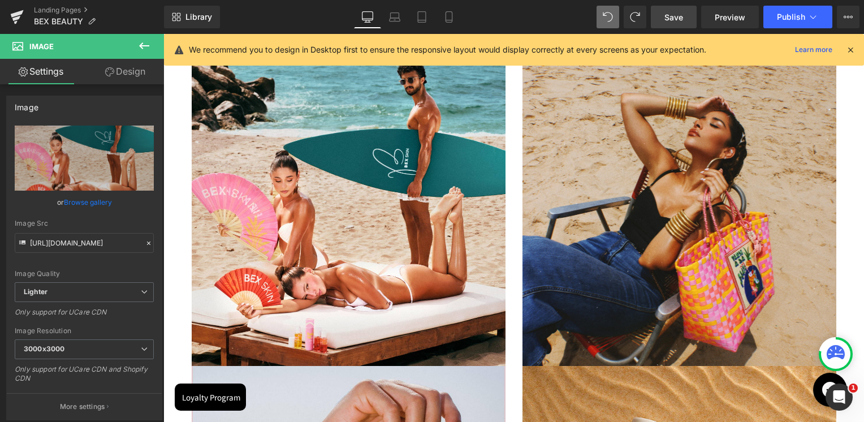
click at [664, 15] on link "Save" at bounding box center [674, 17] width 46 height 23
click at [709, 12] on link "Preview" at bounding box center [730, 17] width 58 height 23
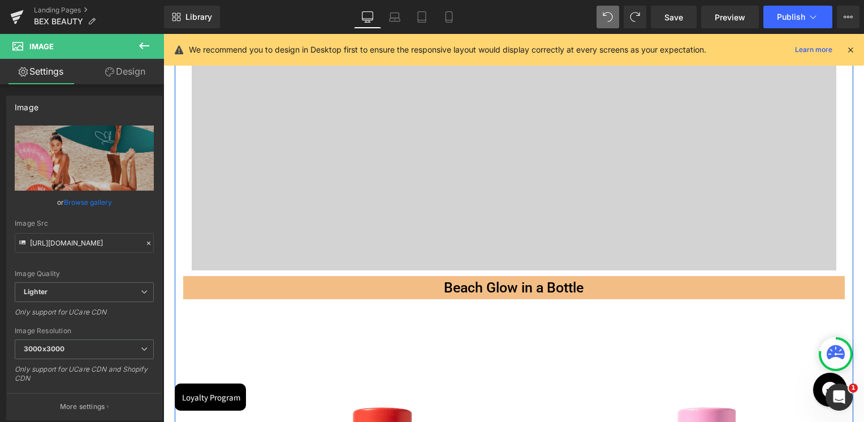
scroll to position [0, 0]
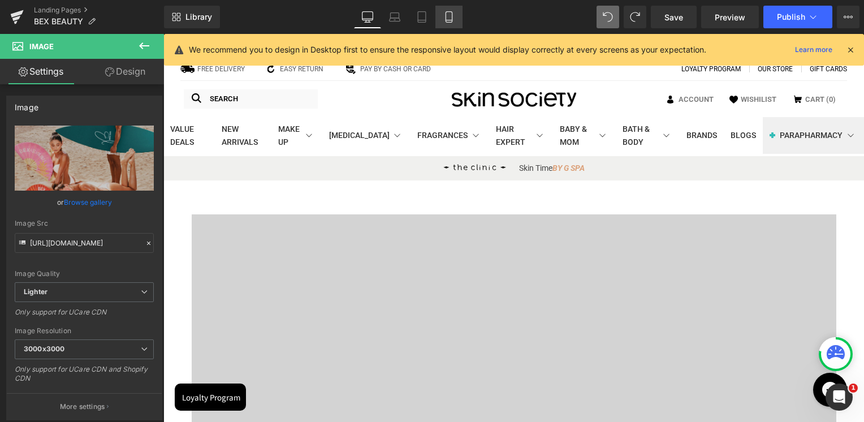
click at [443, 23] on link "Mobile" at bounding box center [448, 17] width 27 height 23
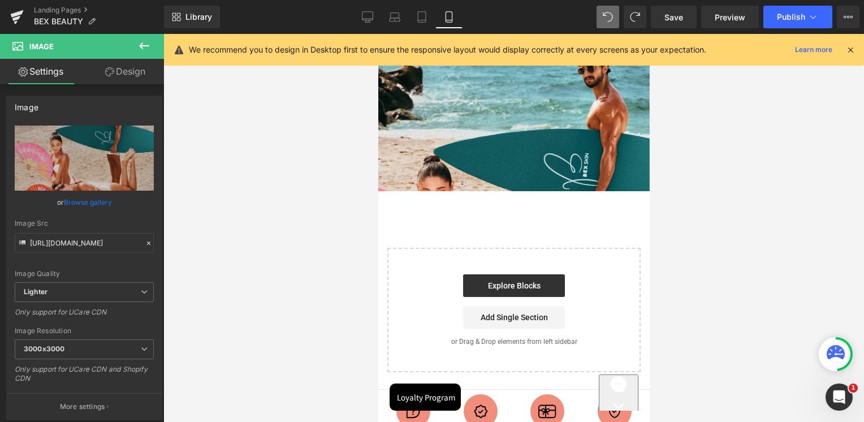
scroll to position [2375, 0]
